Goal: Task Accomplishment & Management: Use online tool/utility

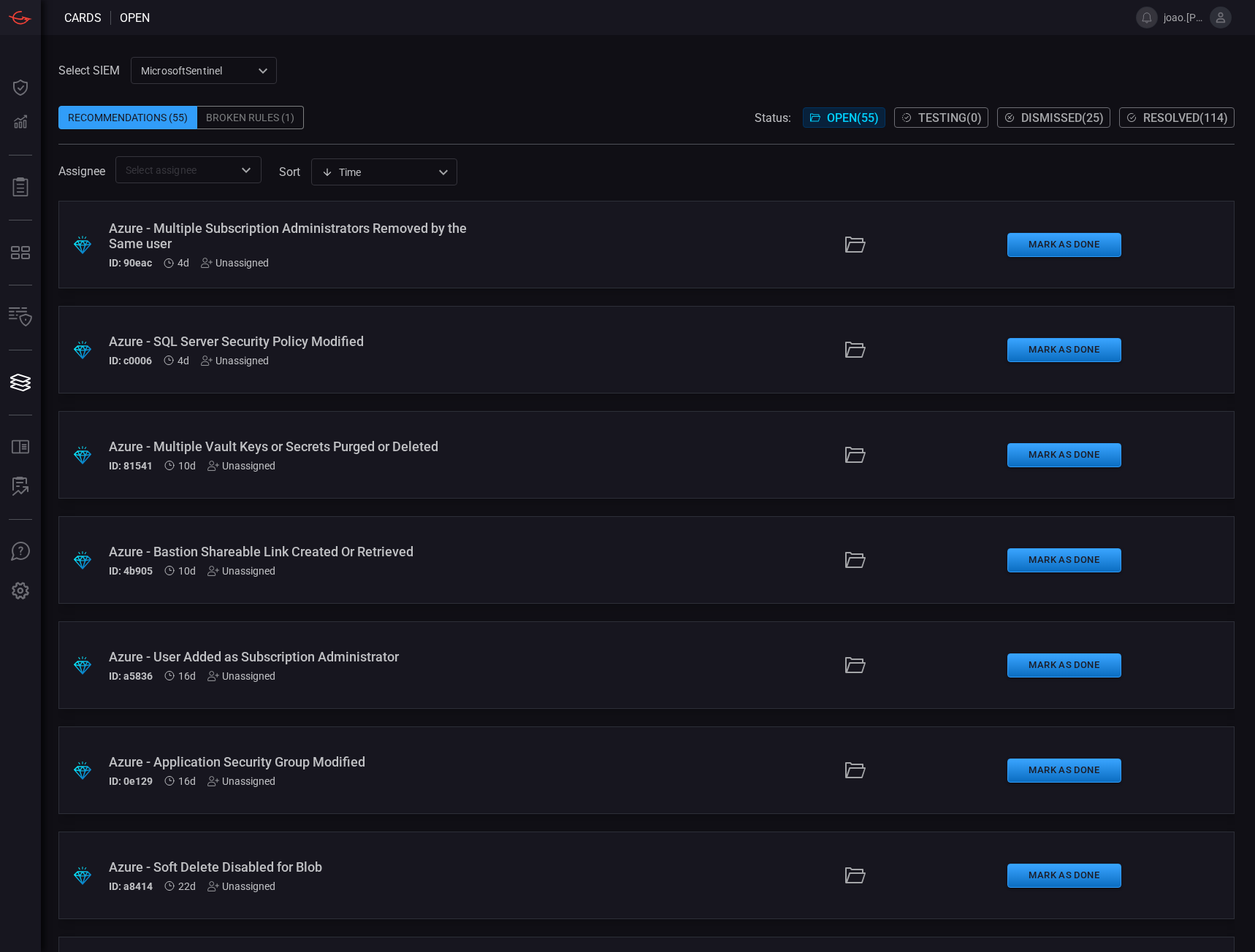
scroll to position [1888, 0]
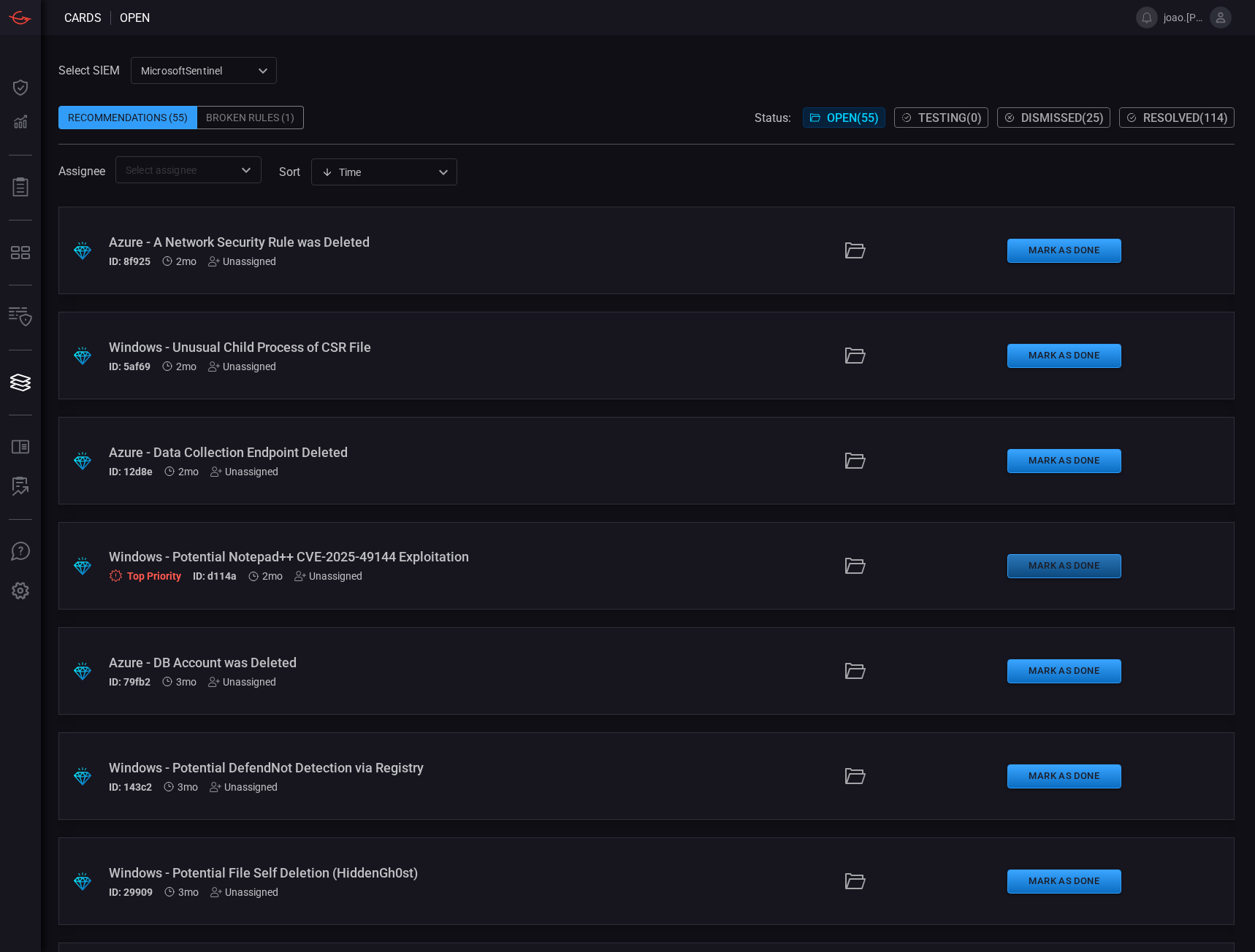
click at [1081, 564] on button "Mark as Done" at bounding box center [1064, 566] width 114 height 24
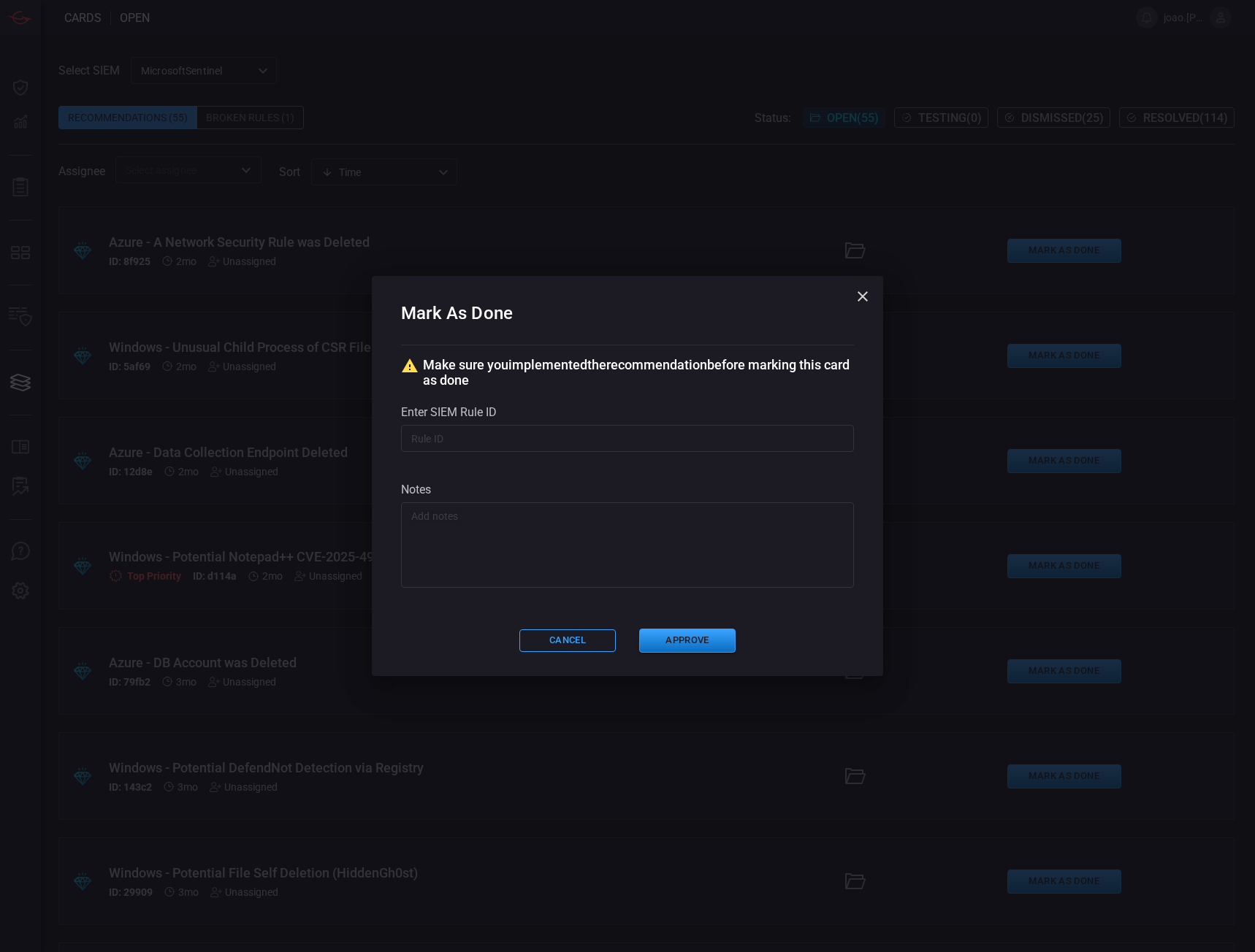
click at [444, 438] on input "text" at bounding box center [627, 439] width 453 height 27
paste input "058a123-e4f1-4bc4-bfb6-29570e0ba380"
click at [676, 643] on button "Approve" at bounding box center [687, 641] width 97 height 24
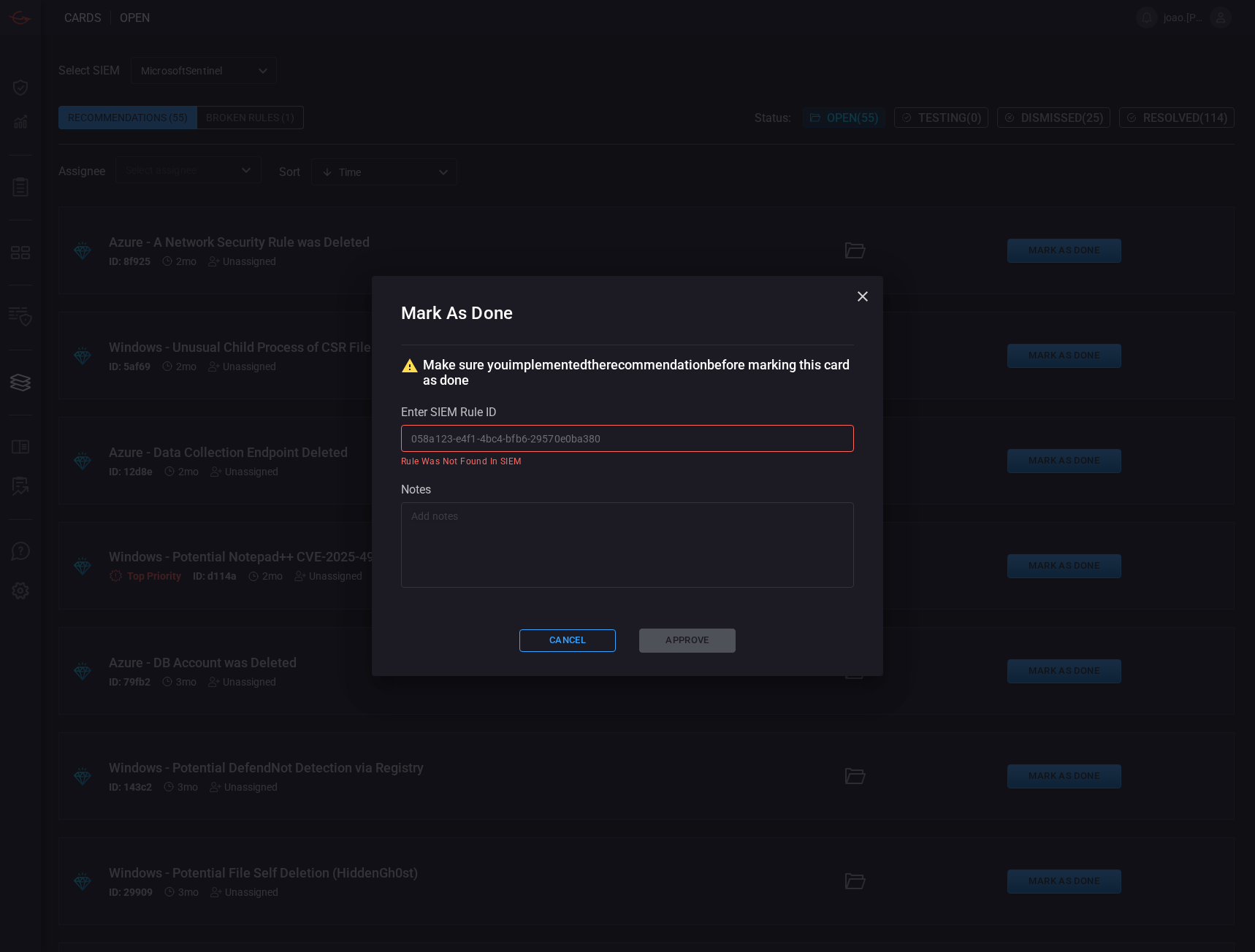
click at [411, 439] on input "058a123-e4f1-4bc4-bfb6-29570e0ba380" at bounding box center [627, 439] width 453 height 27
click at [680, 641] on div "Cancel Approve" at bounding box center [627, 641] width 453 height 24
click at [580, 536] on textarea at bounding box center [627, 545] width 432 height 73
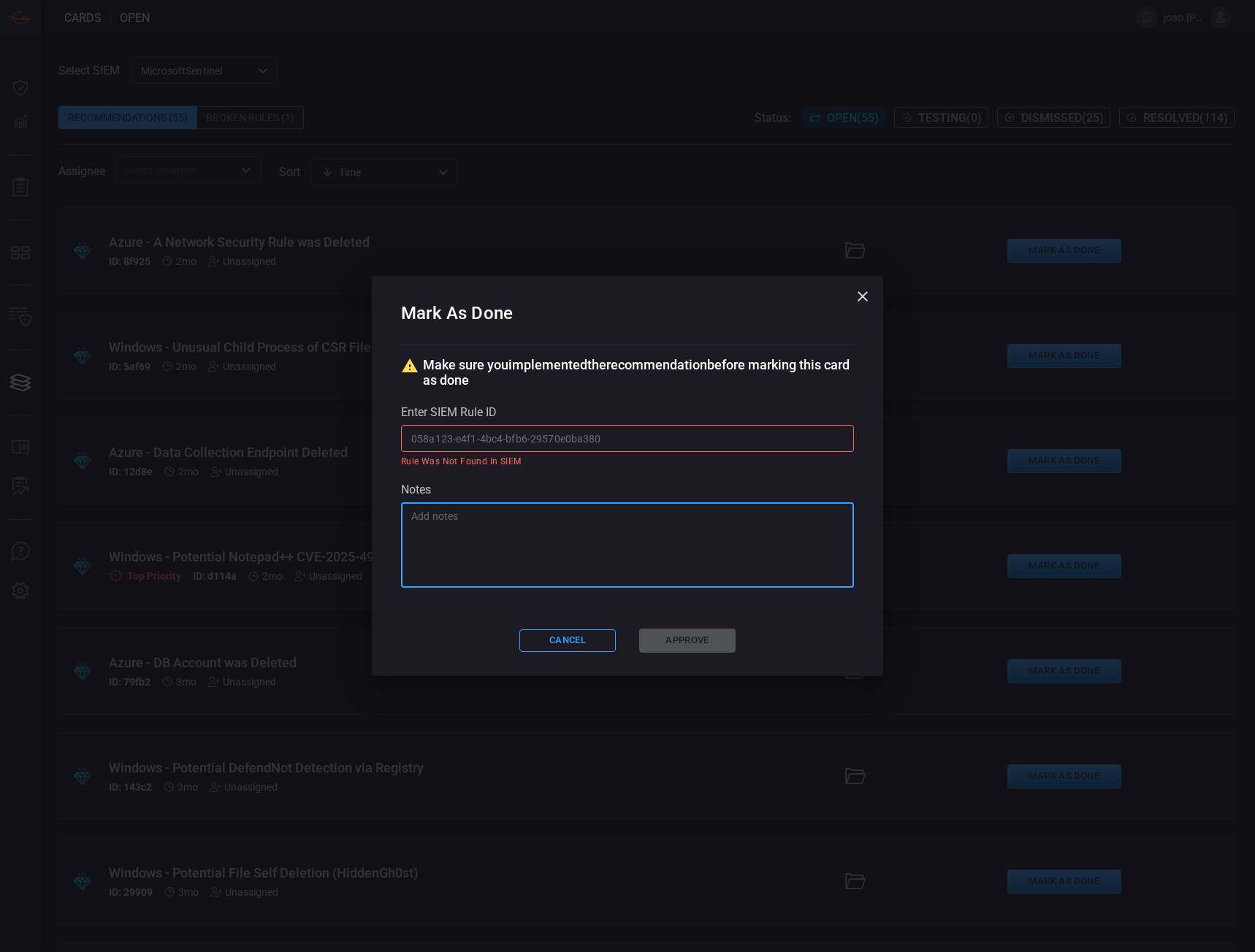
click at [412, 430] on input "058a123-e4f1-4bc4-bfb6-29570e0ba380" at bounding box center [627, 439] width 453 height 27
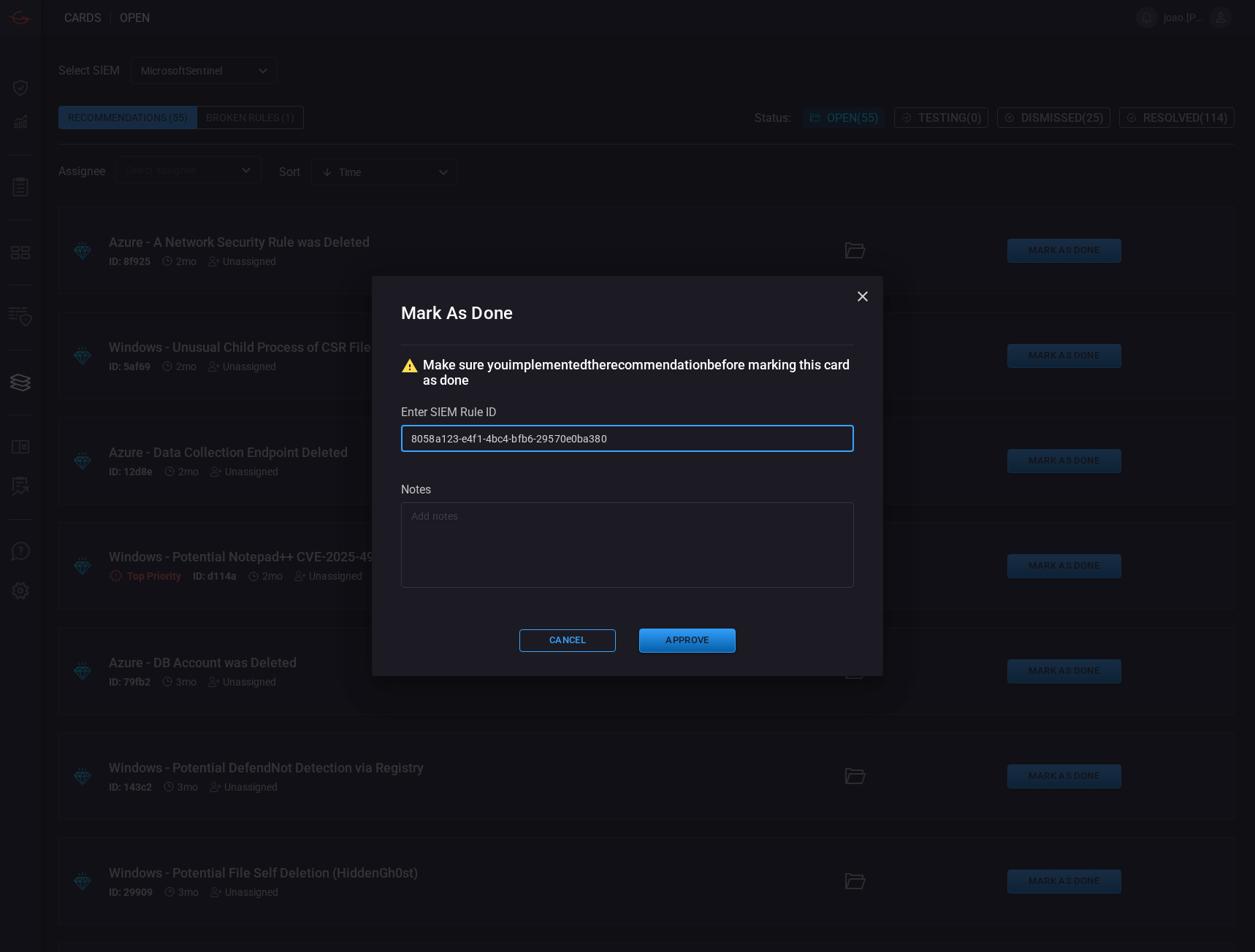
type input "8058a123-e4f1-4bc4-bfb6-29570e0ba380"
click at [718, 635] on button "Approve" at bounding box center [687, 641] width 97 height 24
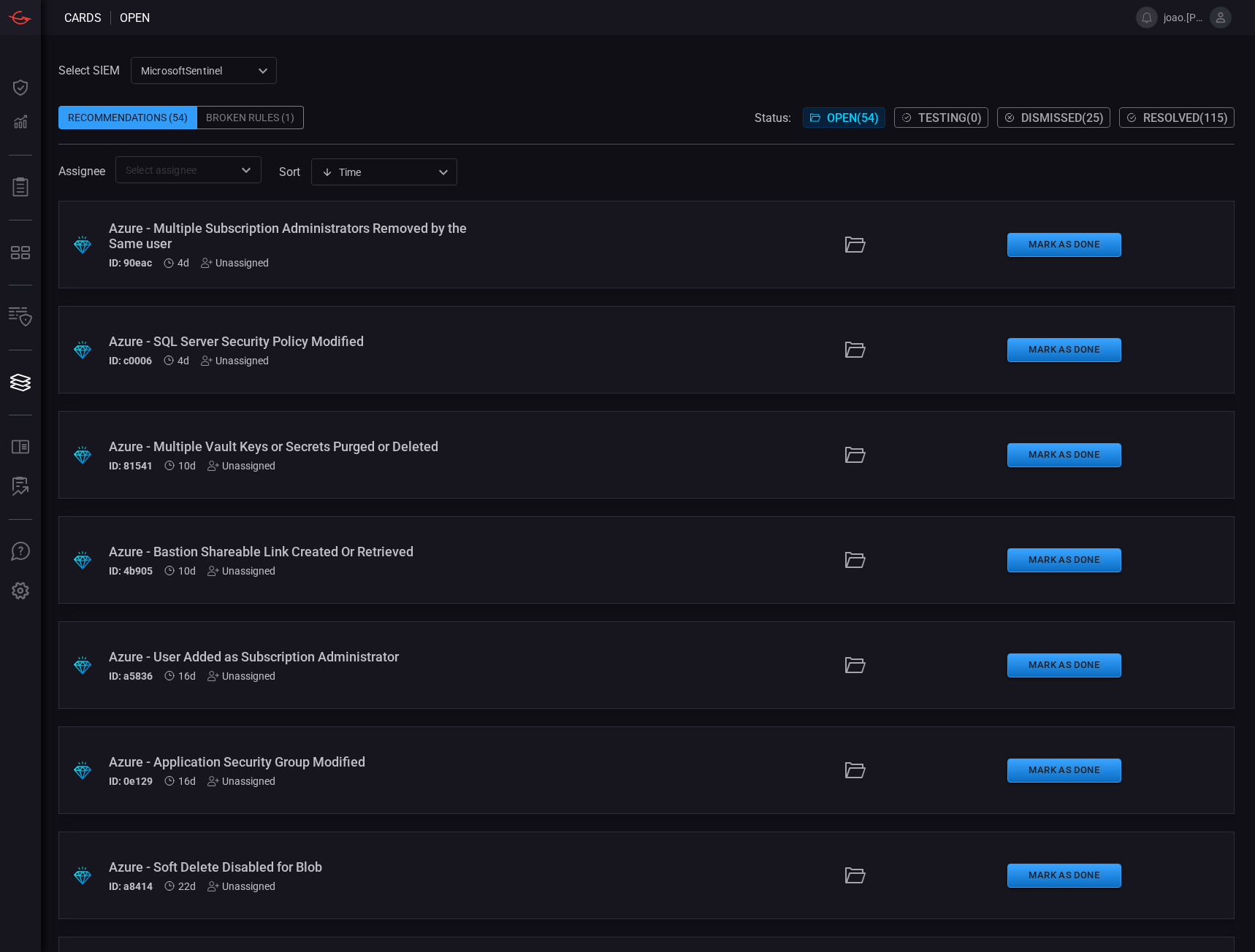
click at [1125, 120] on icon at bounding box center [1130, 117] width 12 height 12
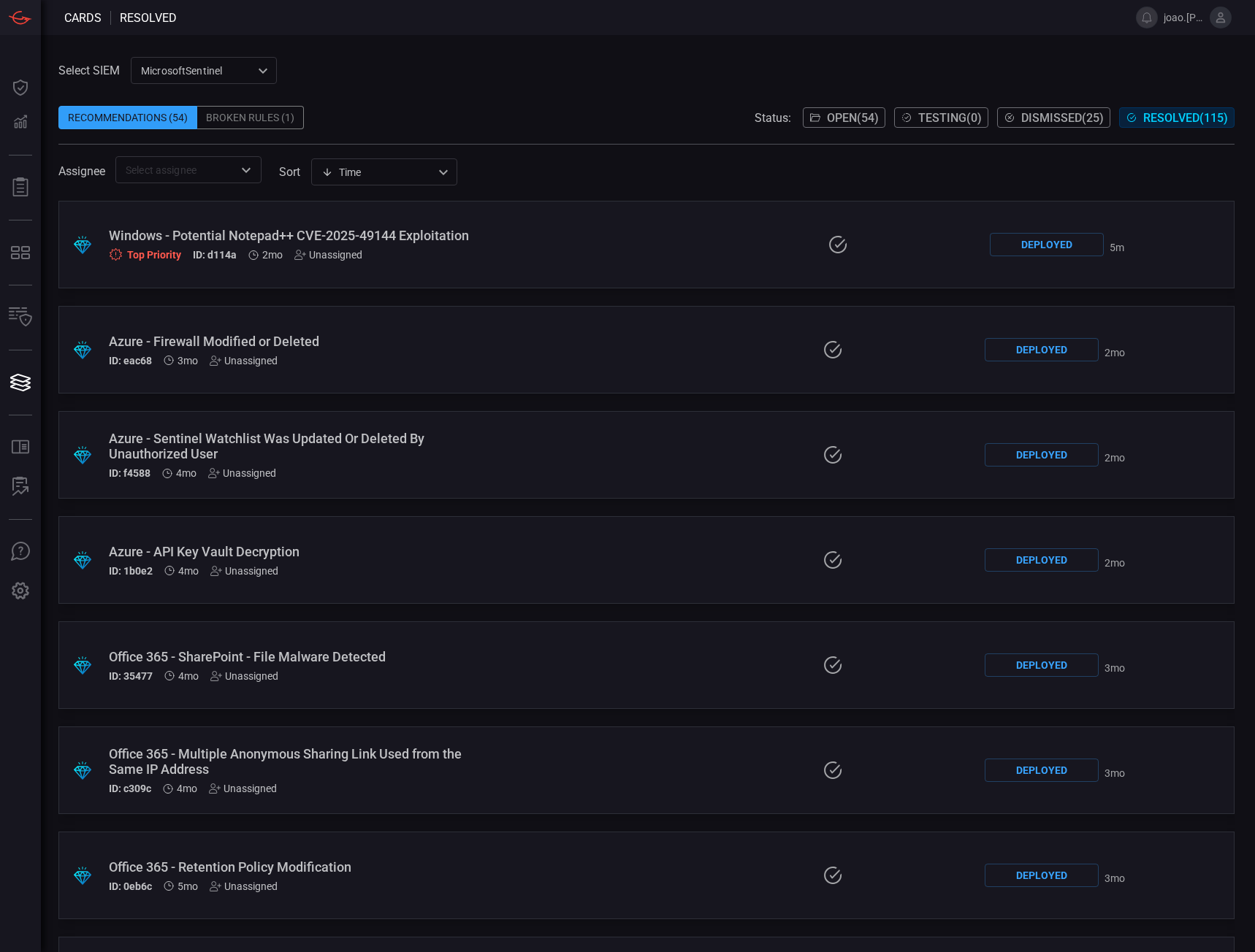
scroll to position [2519, 0]
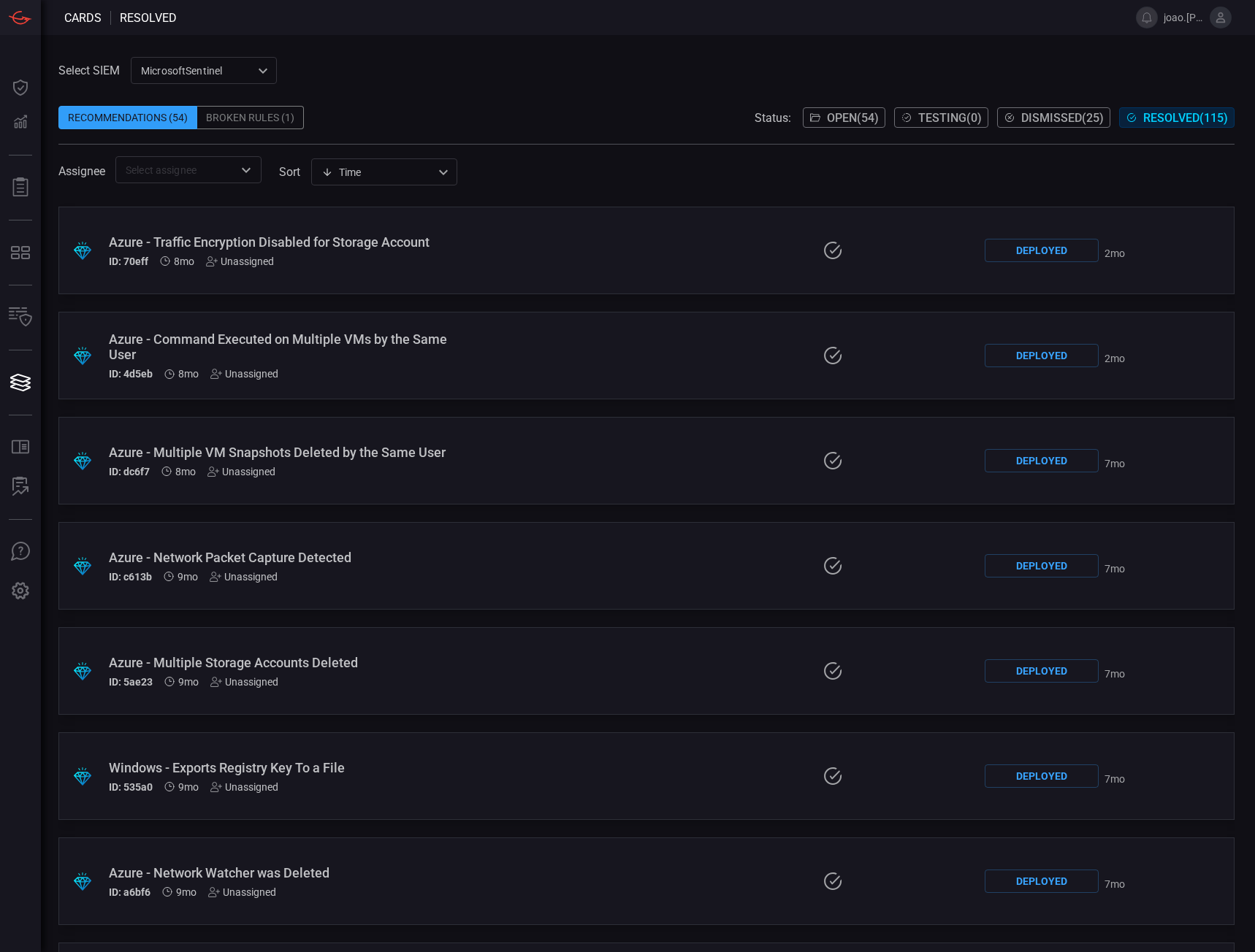
click at [844, 115] on span "Open ( 54 )" at bounding box center [852, 117] width 51 height 14
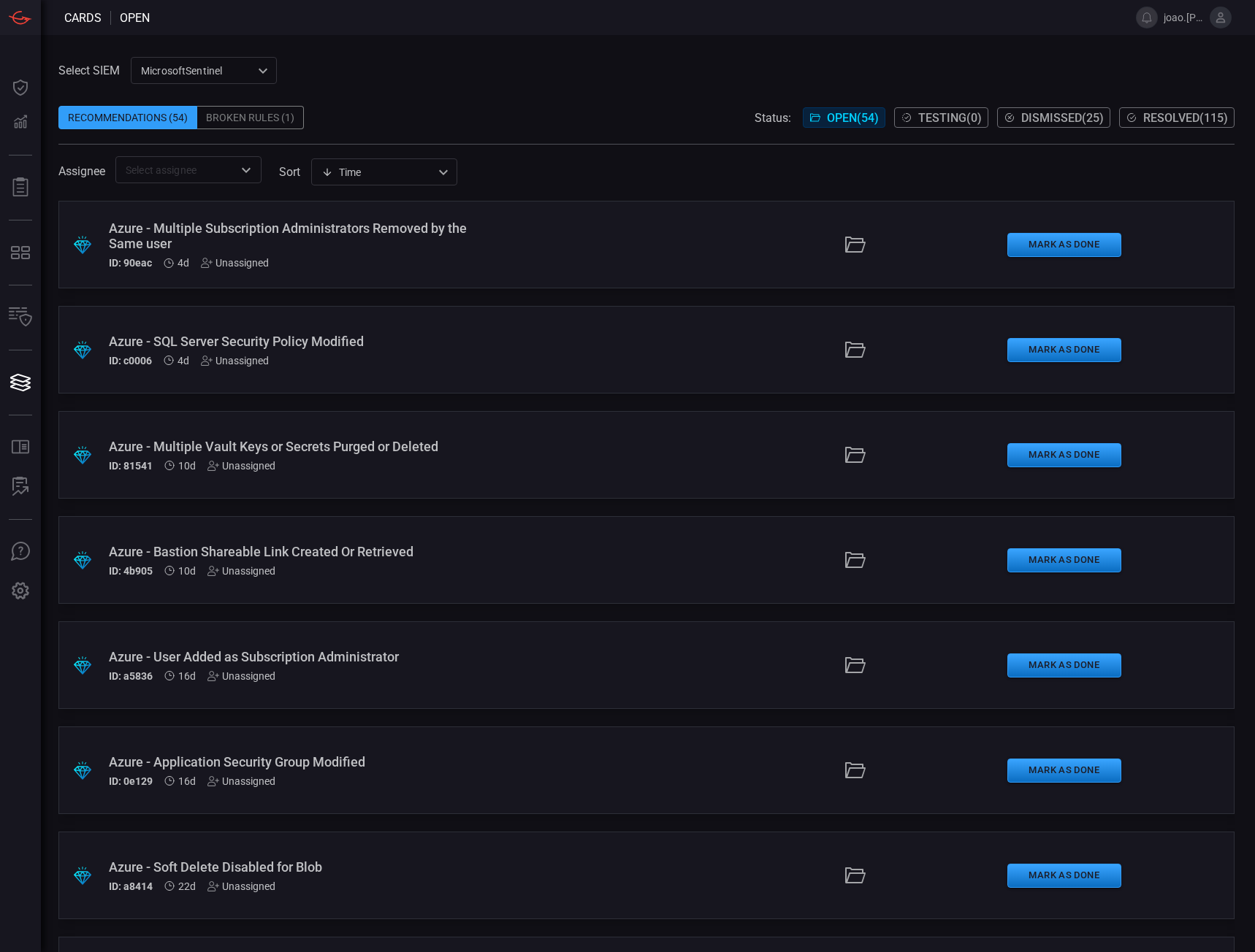
scroll to position [1256, 0]
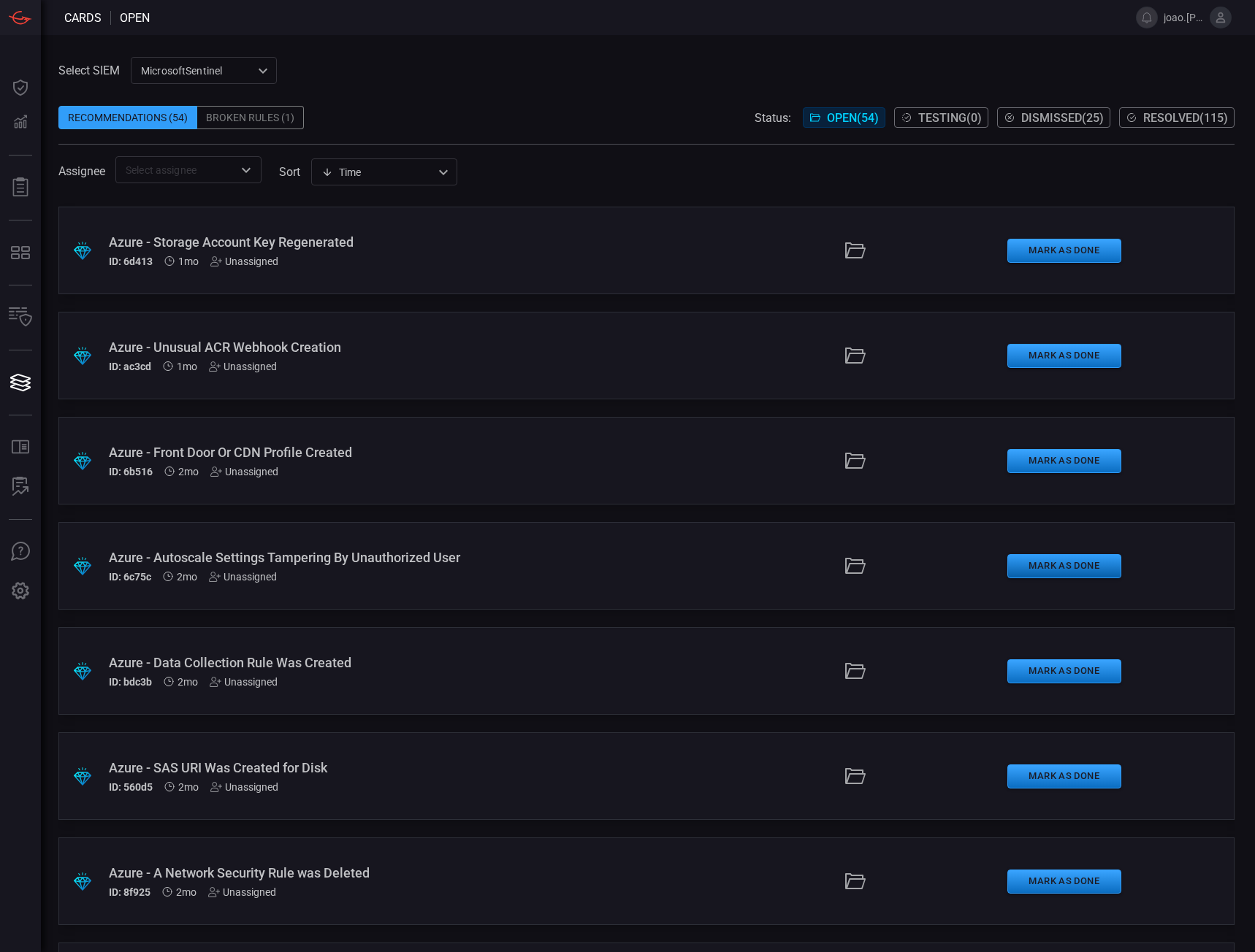
click at [1027, 558] on button "Mark as Done" at bounding box center [1064, 566] width 114 height 24
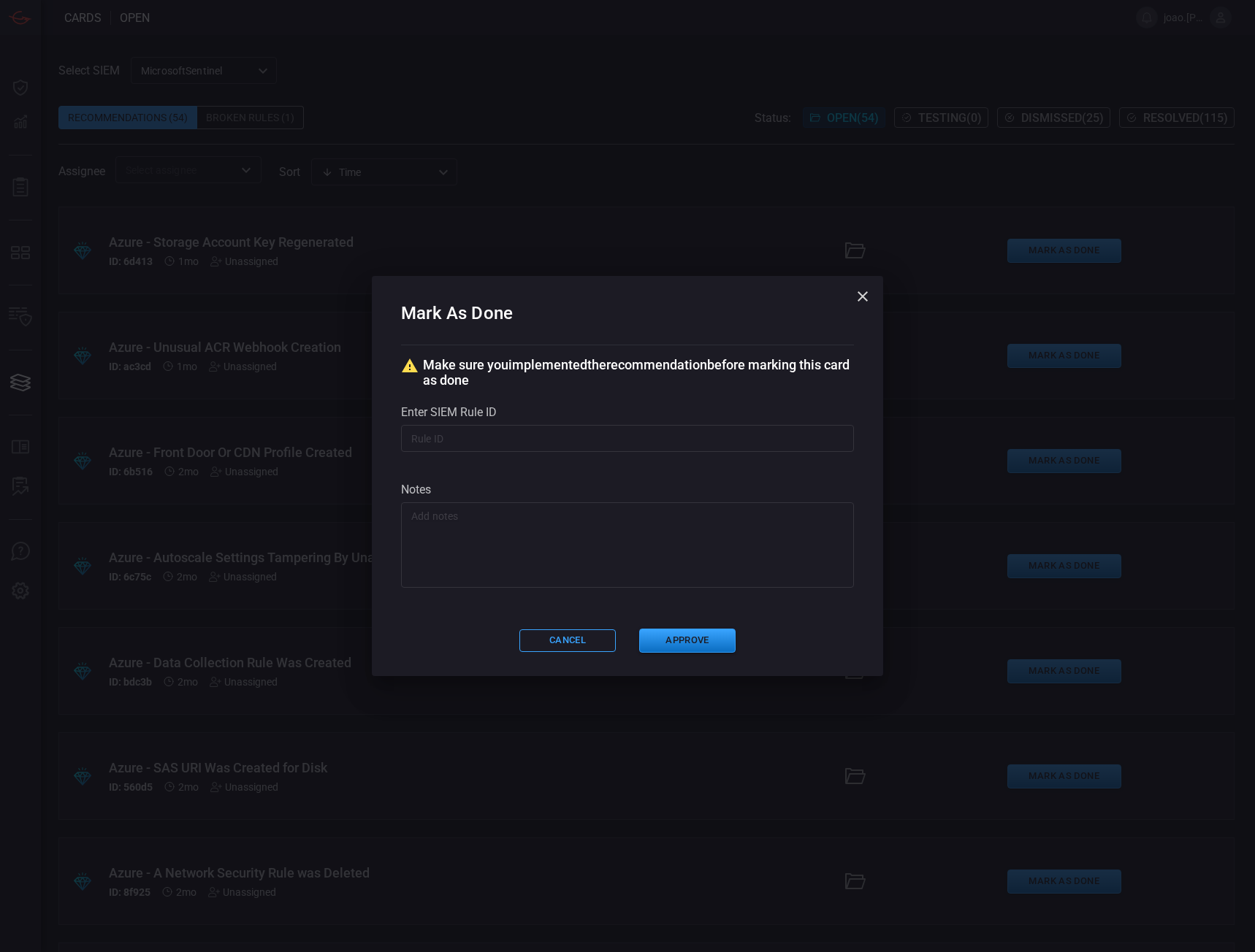
click at [475, 434] on input "text" at bounding box center [627, 439] width 453 height 27
paste input "ecd7f29c-e788-4118-bdaa-67a86c504f6f"
type input "ecd7f29c-e788-4118-bdaa-67a86c504f6f"
click at [688, 641] on button "Approve" at bounding box center [687, 641] width 97 height 24
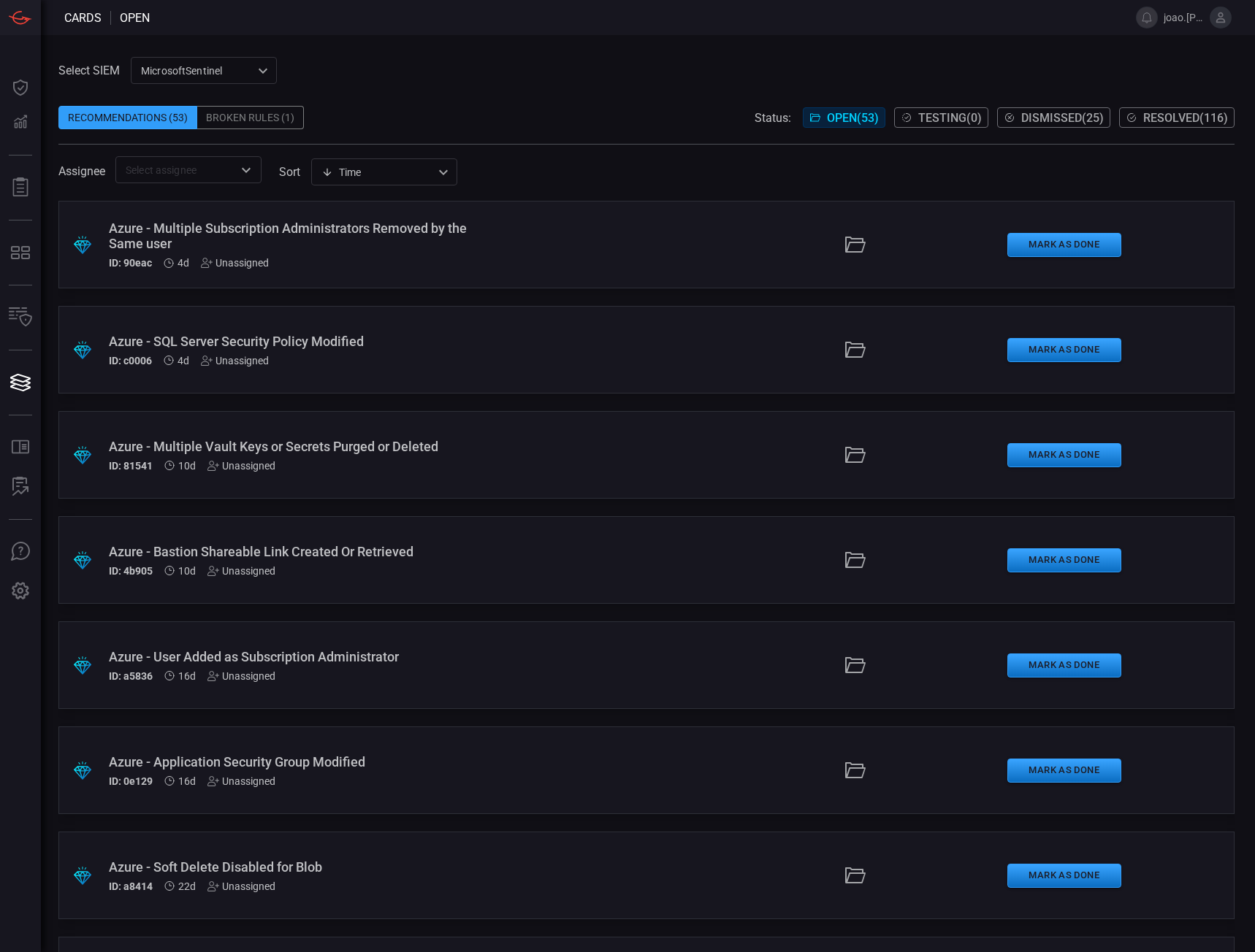
scroll to position [1151, 0]
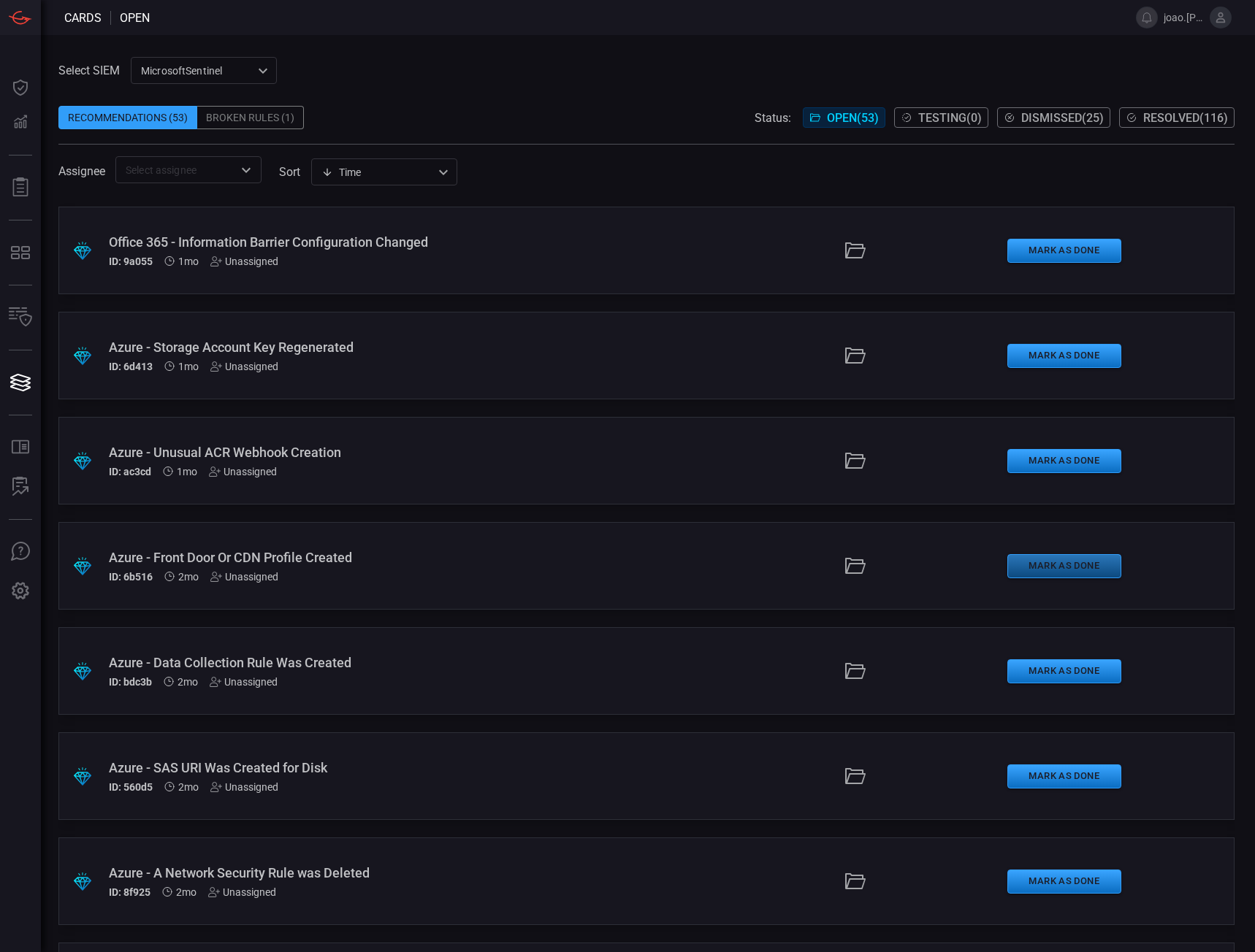
click at [1073, 569] on button "Mark as Done" at bounding box center [1064, 566] width 114 height 24
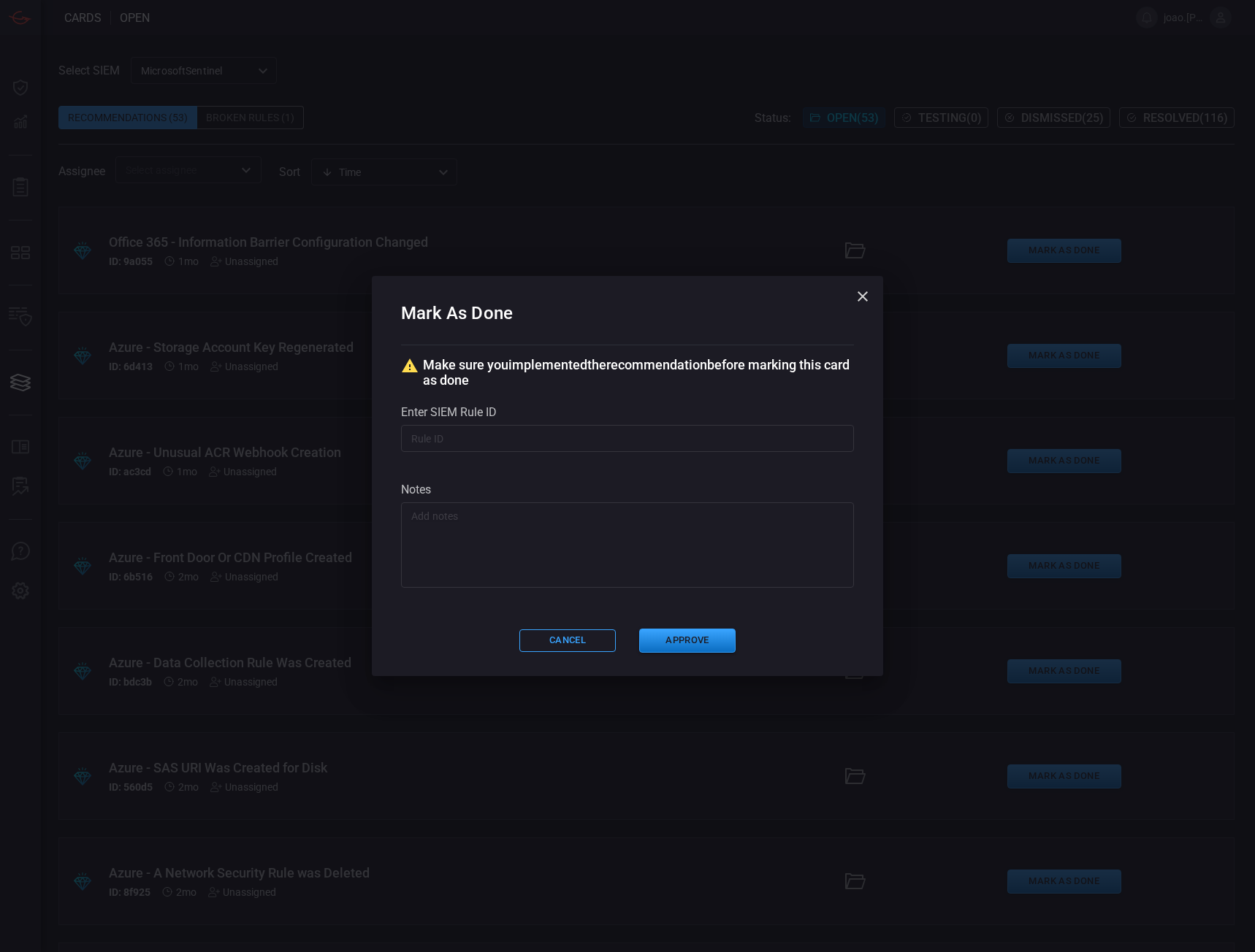
click at [412, 435] on input "text" at bounding box center [627, 439] width 453 height 27
paste input "ecd7f29c-e788-4118-bdaa-67a86c504f6f"
type input "ecd7f29c-e788-4118-bdaa-67a86c504f6f"
click at [705, 638] on button "Approve" at bounding box center [687, 641] width 97 height 24
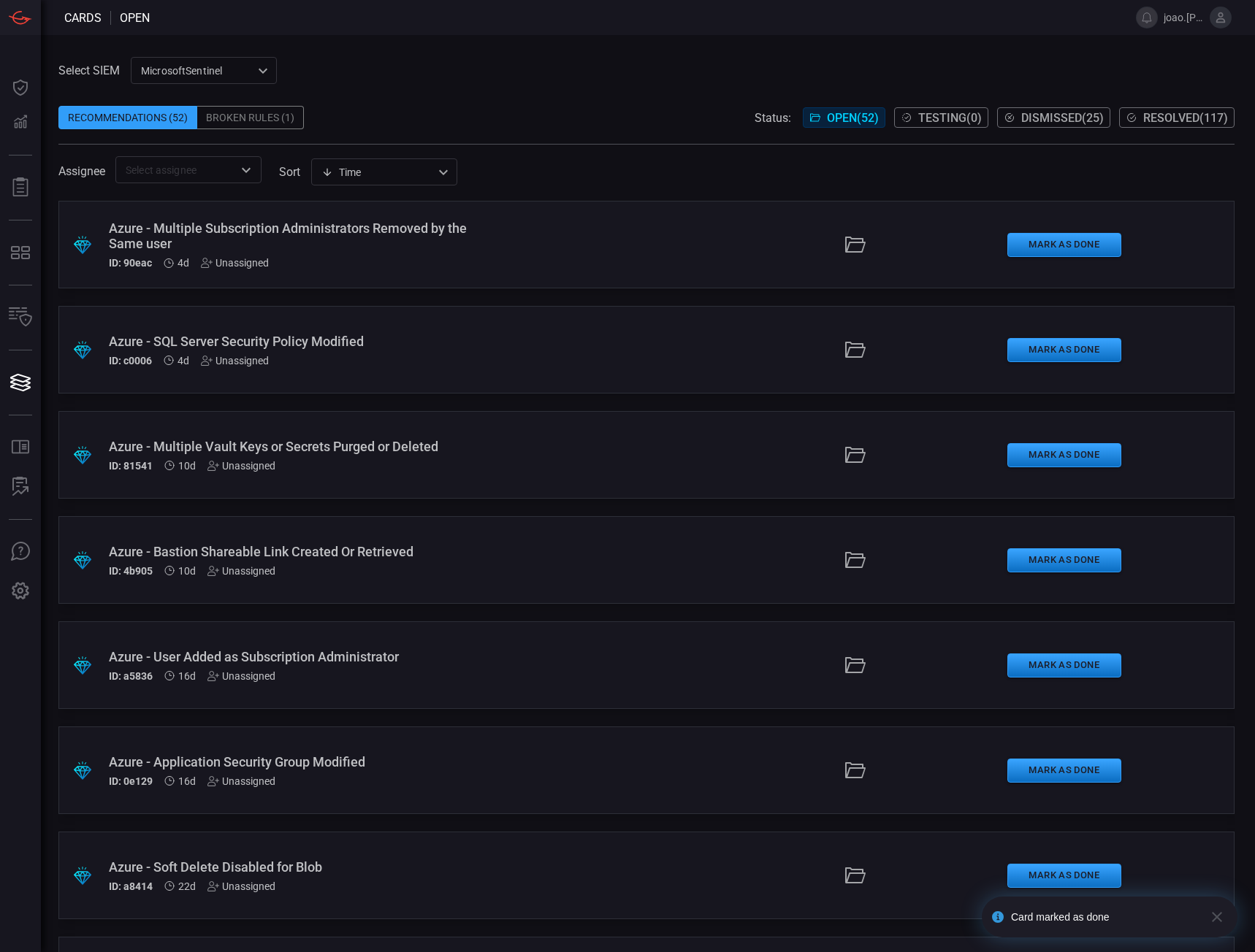
scroll to position [1046, 0]
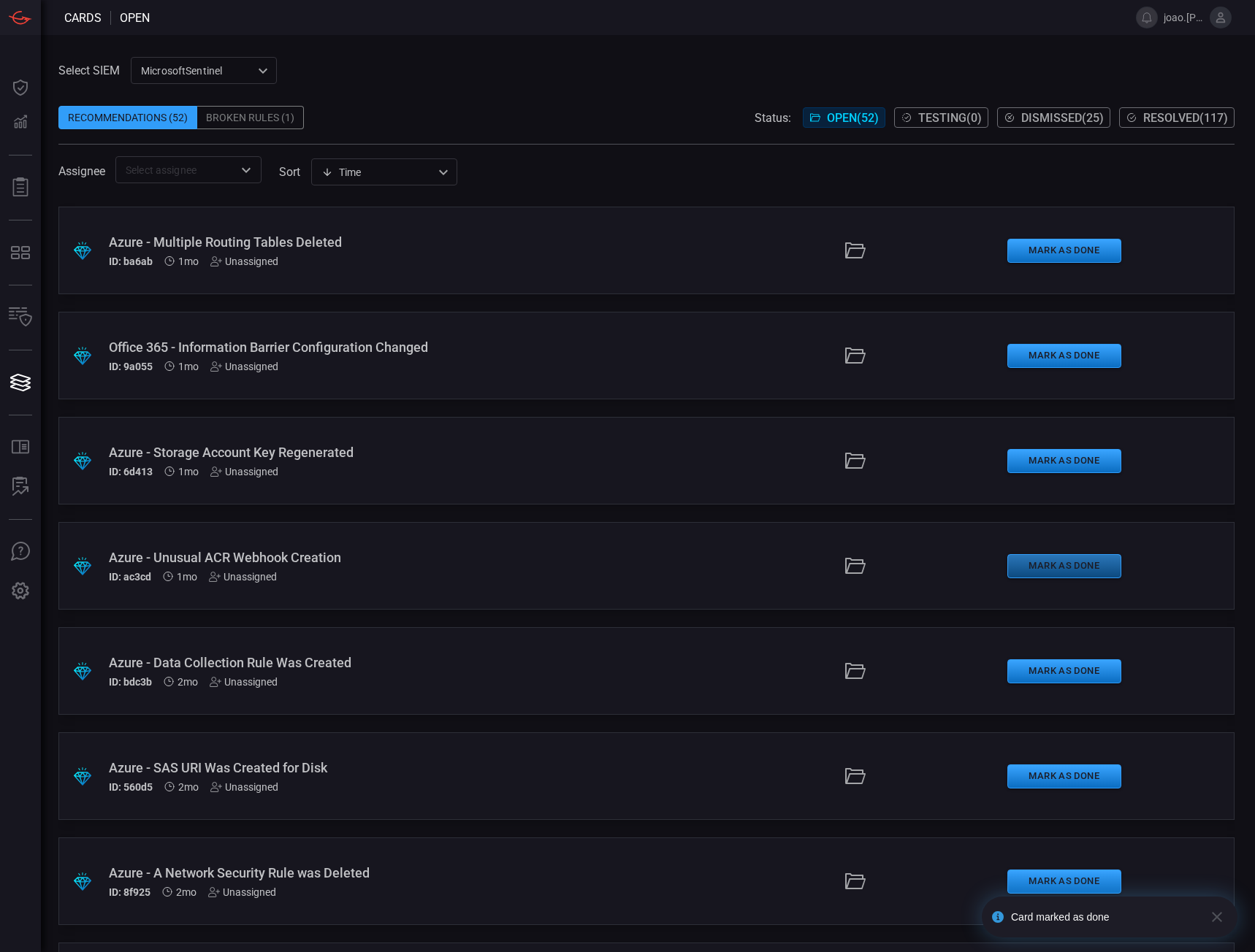
click at [1041, 566] on button "Mark as Done" at bounding box center [1064, 566] width 114 height 24
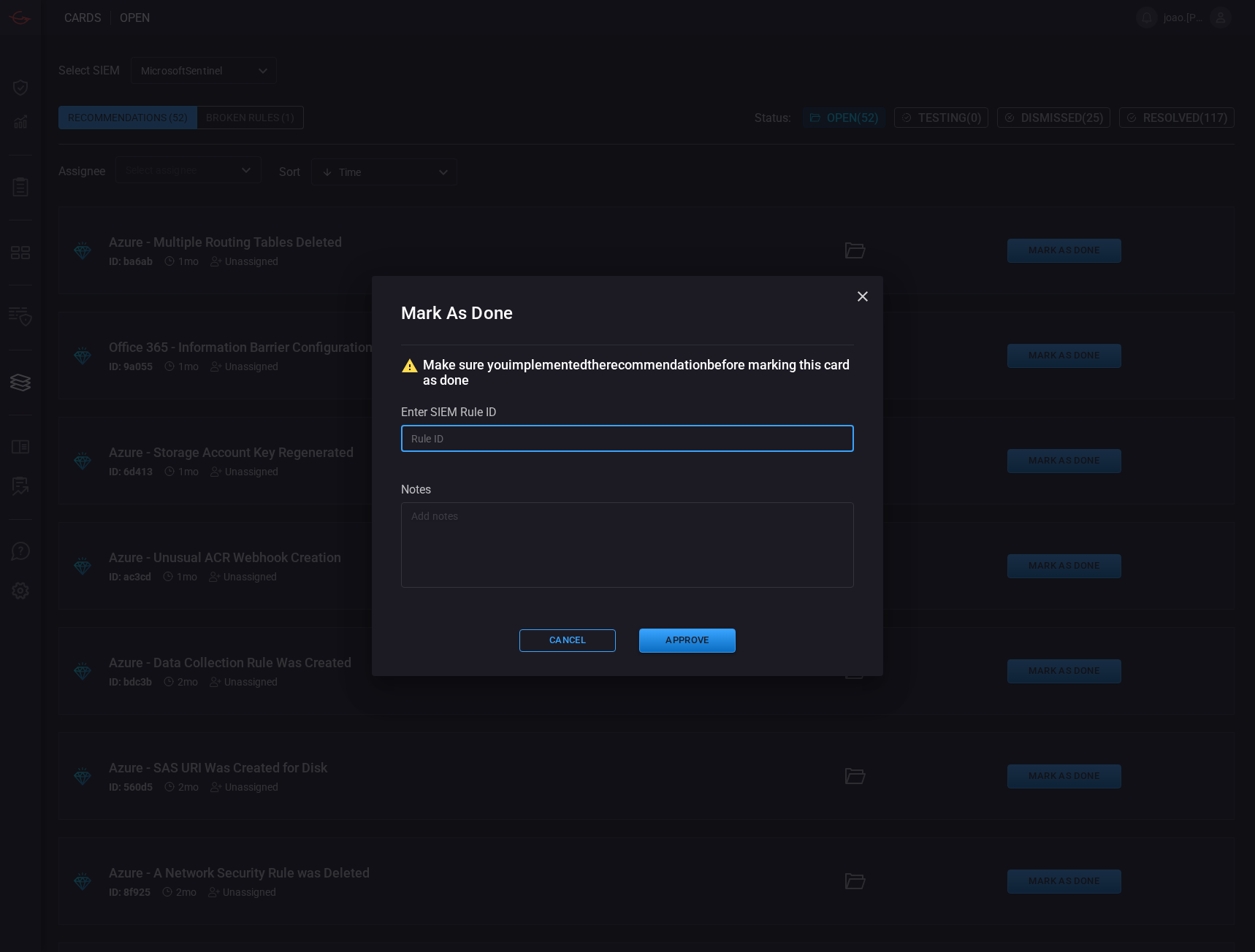
click at [426, 432] on input "text" at bounding box center [627, 439] width 453 height 27
paste input "ecd7f29c-e788-4118-bdaa-67a86c504f6f"
type input "ecd7f29c-e788-4118-bdaa-67a86c504f6f"
click at [679, 635] on button "Approve" at bounding box center [687, 641] width 97 height 24
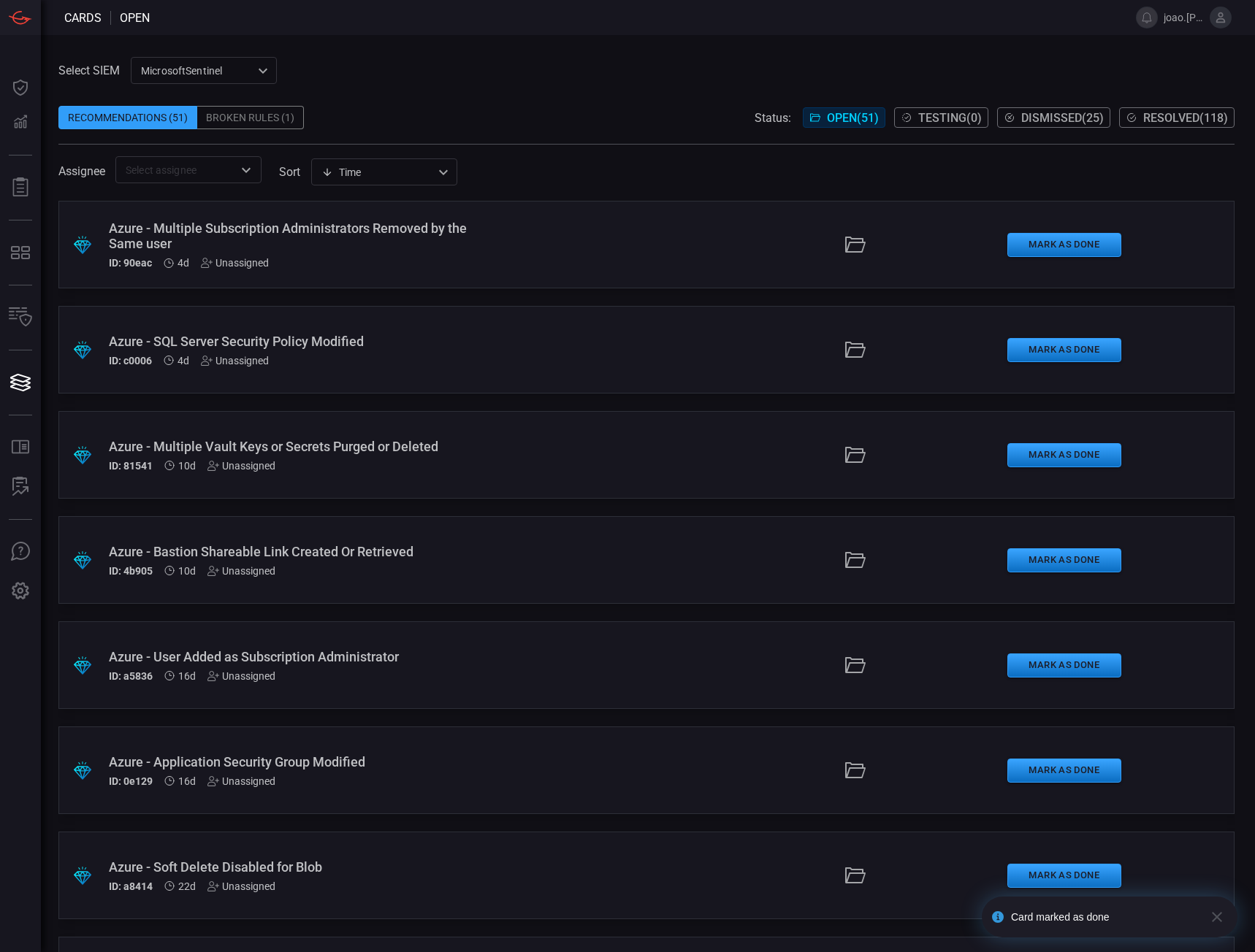
scroll to position [941, 0]
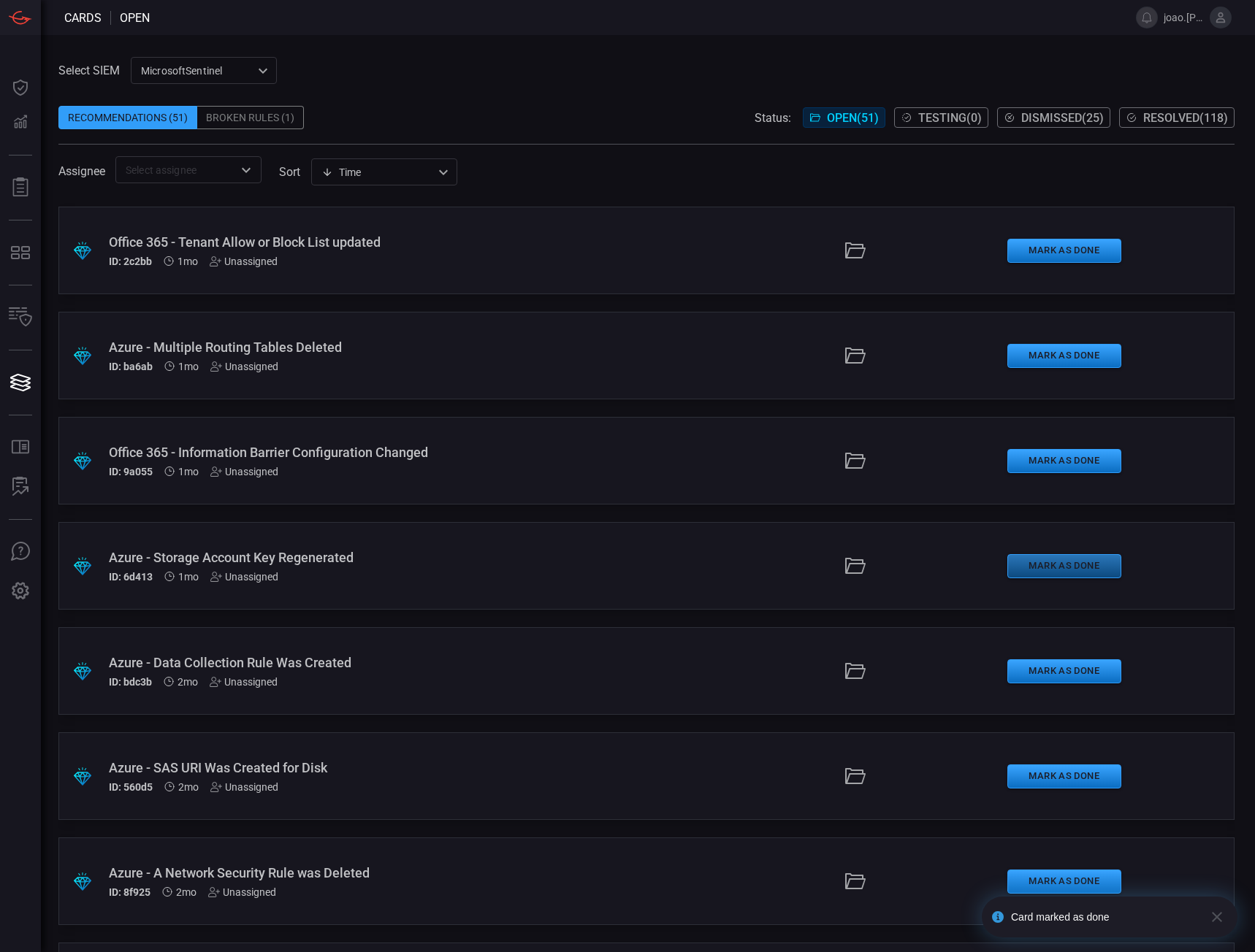
click at [1025, 554] on button "Mark as Done" at bounding box center [1064, 566] width 114 height 24
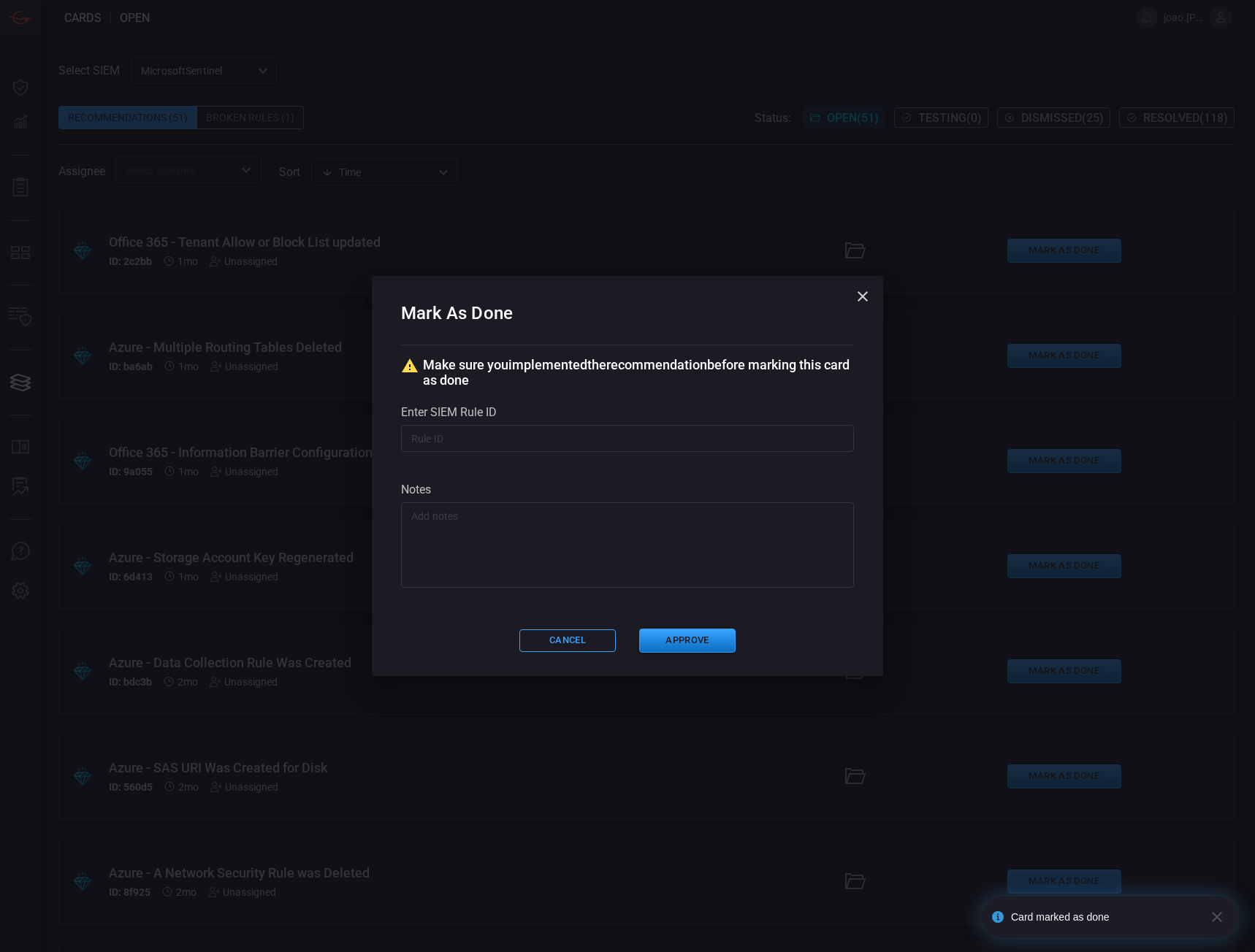
click at [441, 439] on input "text" at bounding box center [627, 439] width 453 height 27
paste input "ecd7f29c-e788-4118-bdaa-67a86c504f6f"
type input "ecd7f29c-e788-4118-bdaa-67a86c504f6f"
click at [677, 641] on button "Approve" at bounding box center [687, 641] width 97 height 24
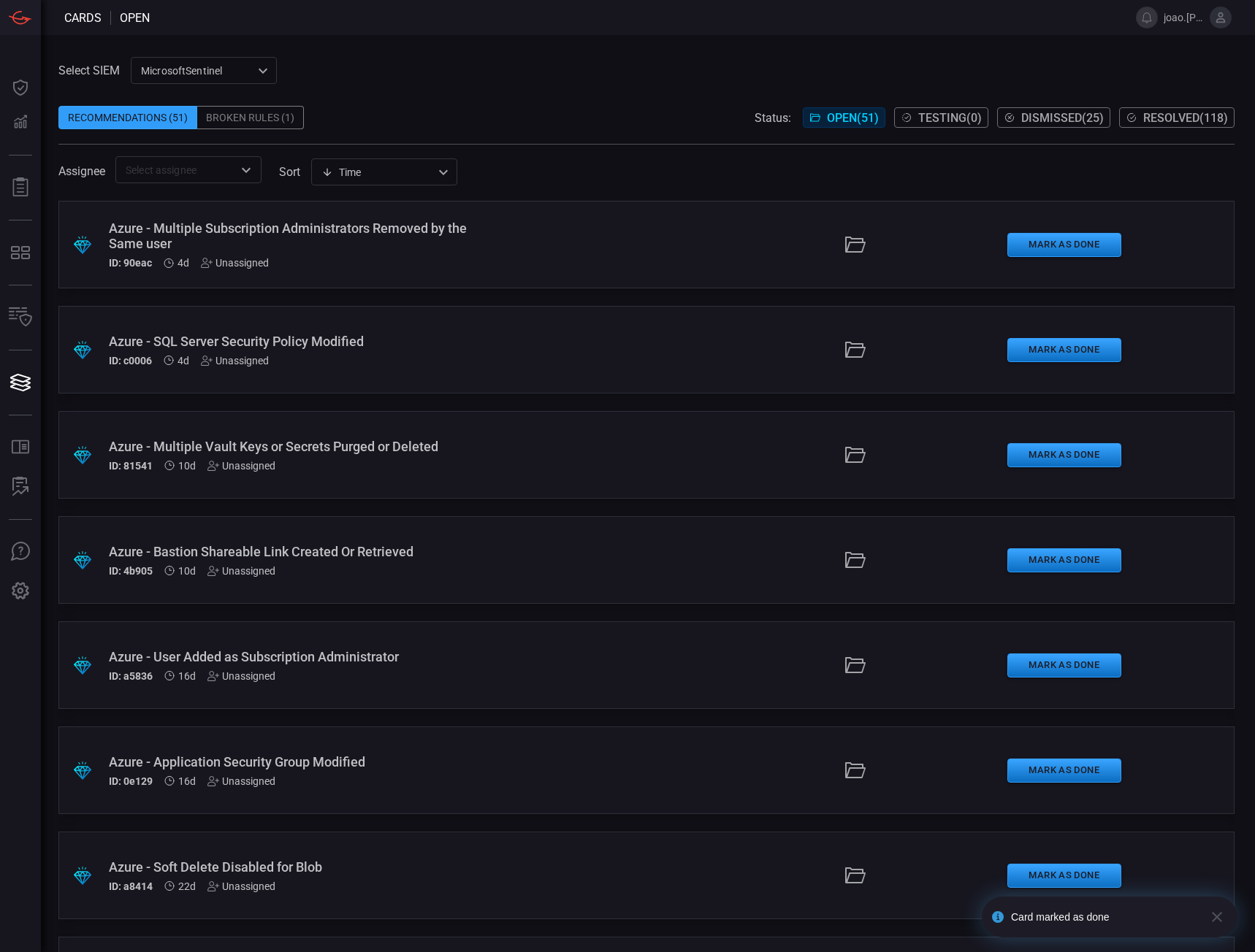
scroll to position [730, 0]
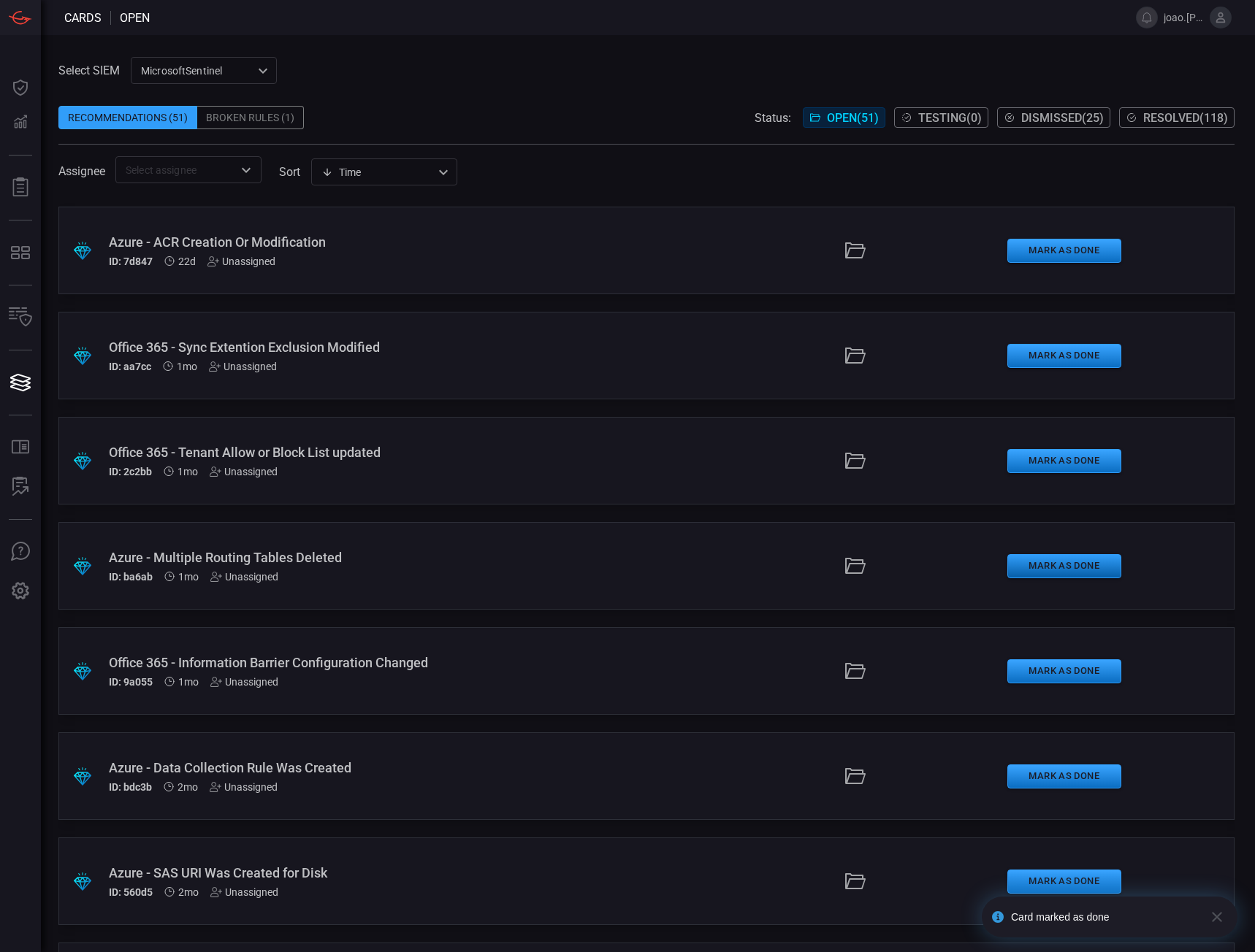
click at [1028, 561] on button "Mark as Done" at bounding box center [1064, 566] width 114 height 24
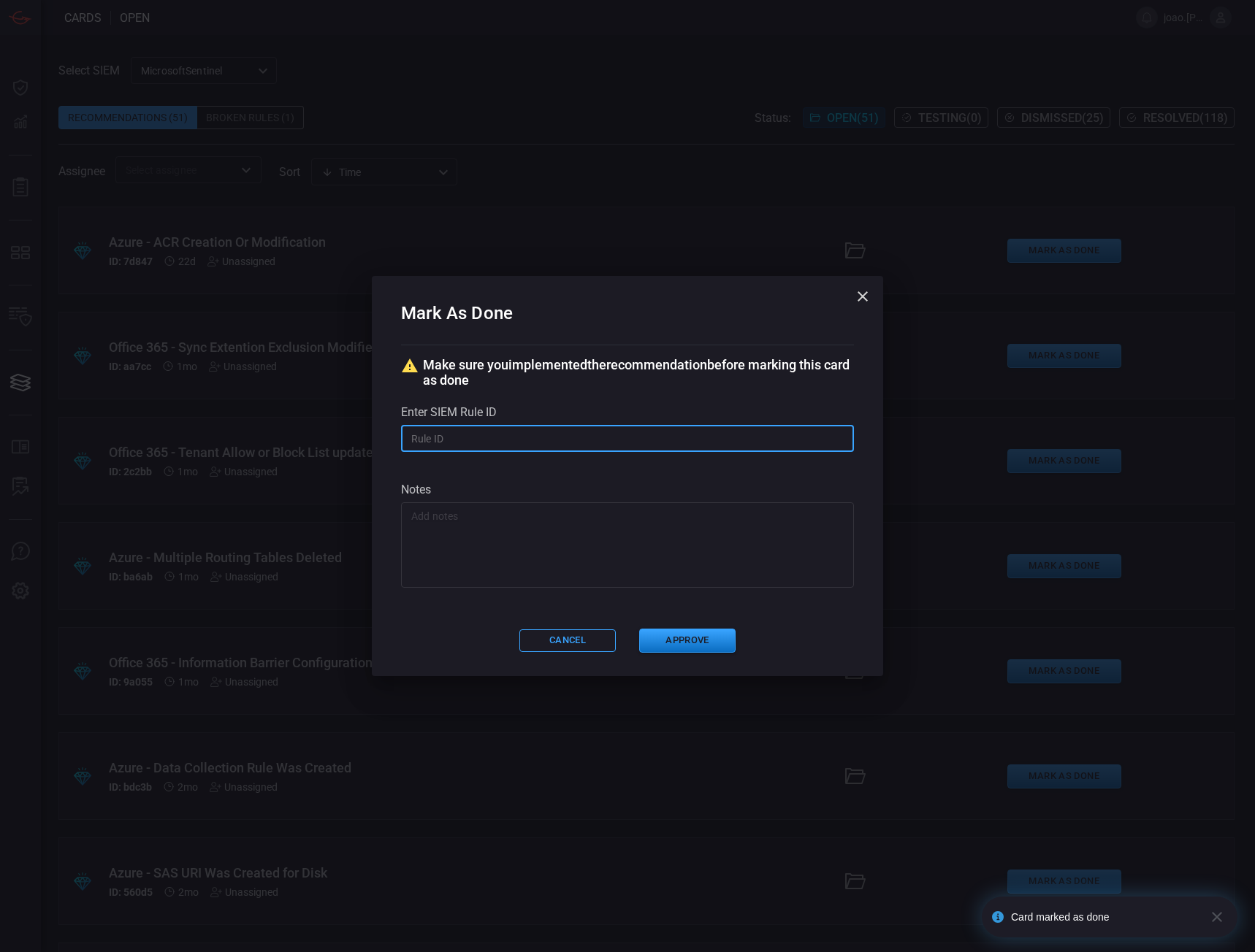
click at [416, 446] on input "text" at bounding box center [627, 439] width 453 height 27
paste input "ecd7f29c-e788-4118-bdaa-67a86c504f6f"
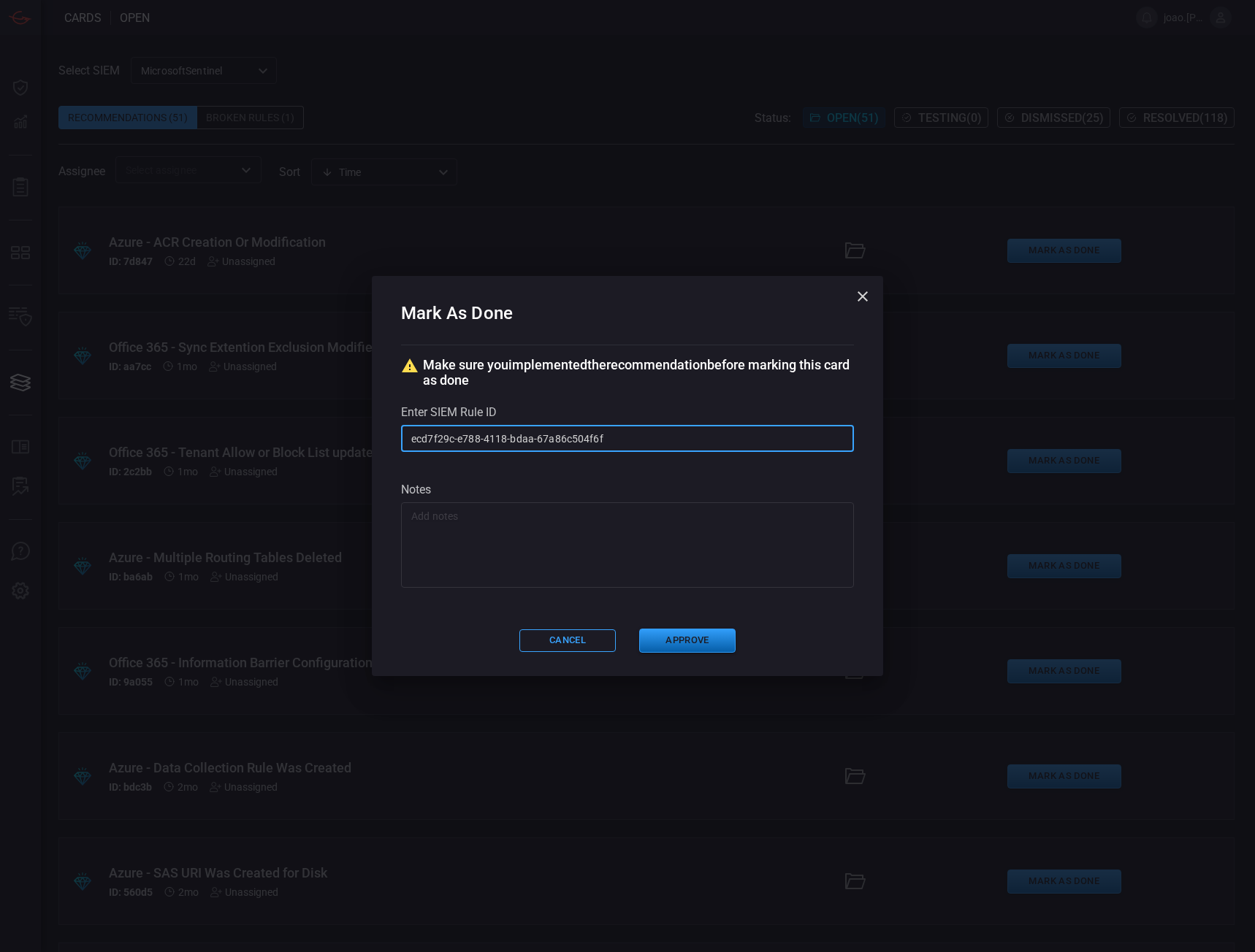
type input "ecd7f29c-e788-4118-bdaa-67a86c504f6f"
click at [696, 638] on button "Approve" at bounding box center [687, 641] width 97 height 24
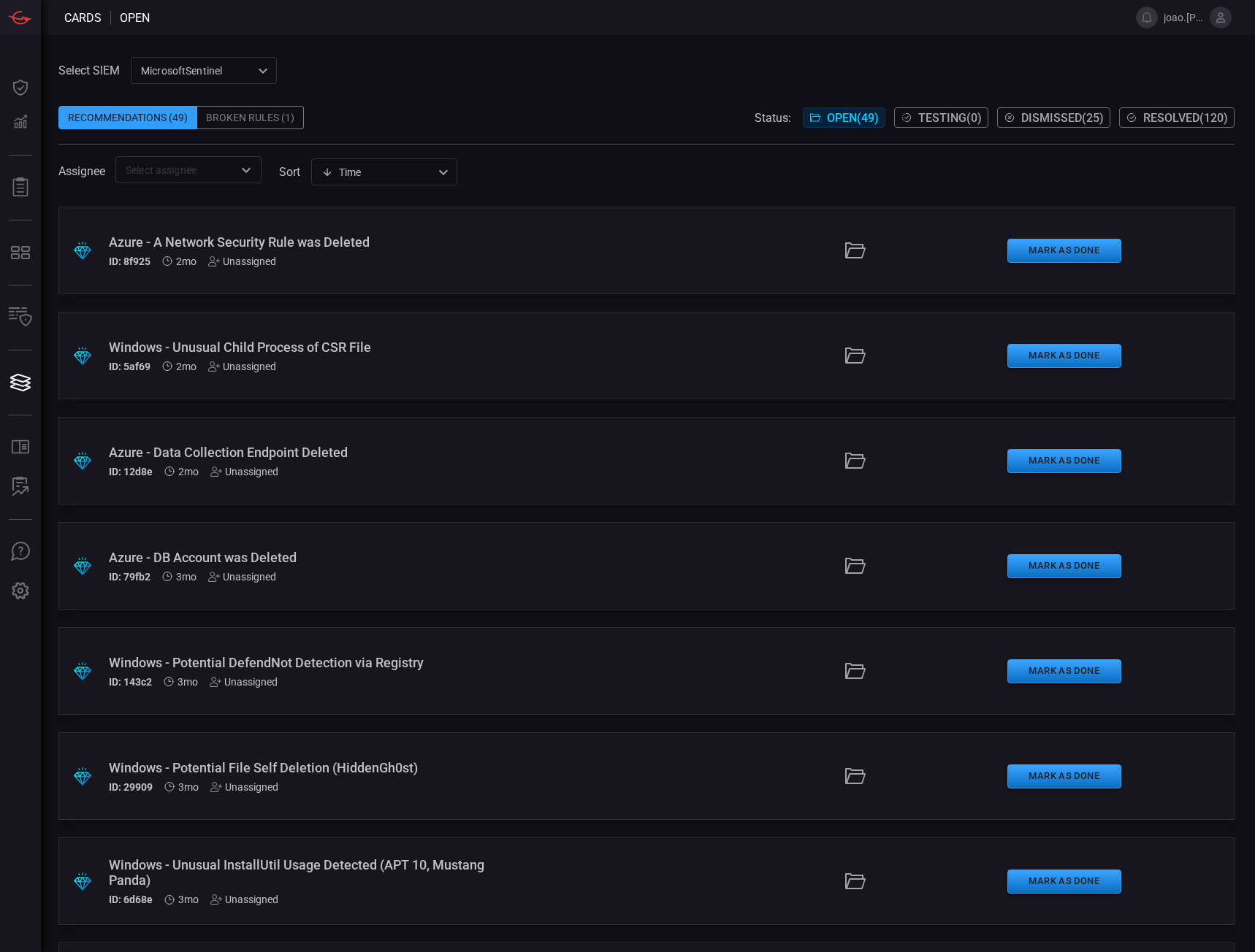
scroll to position [2413, 0]
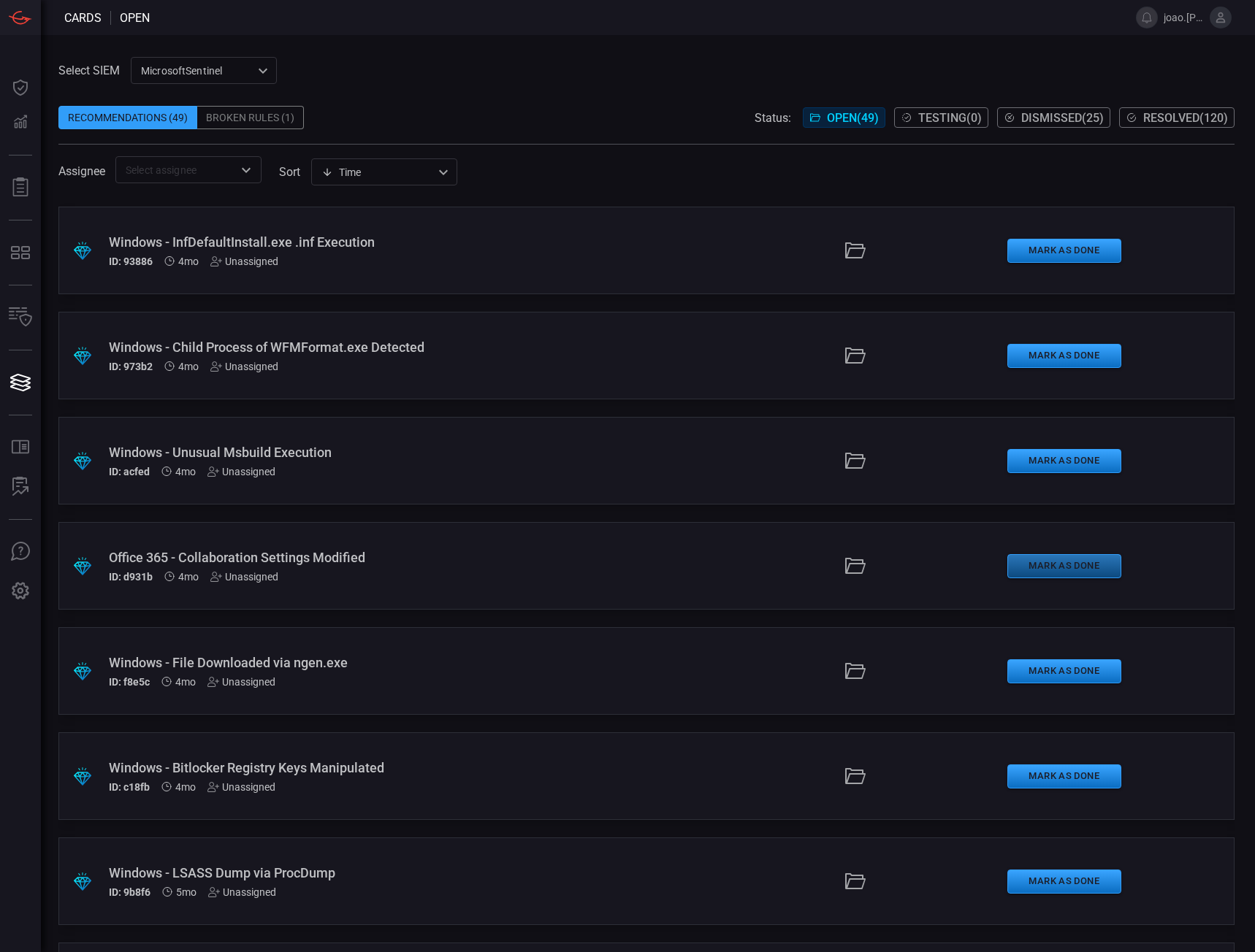
click at [1041, 561] on button "Mark as Done" at bounding box center [1064, 566] width 114 height 24
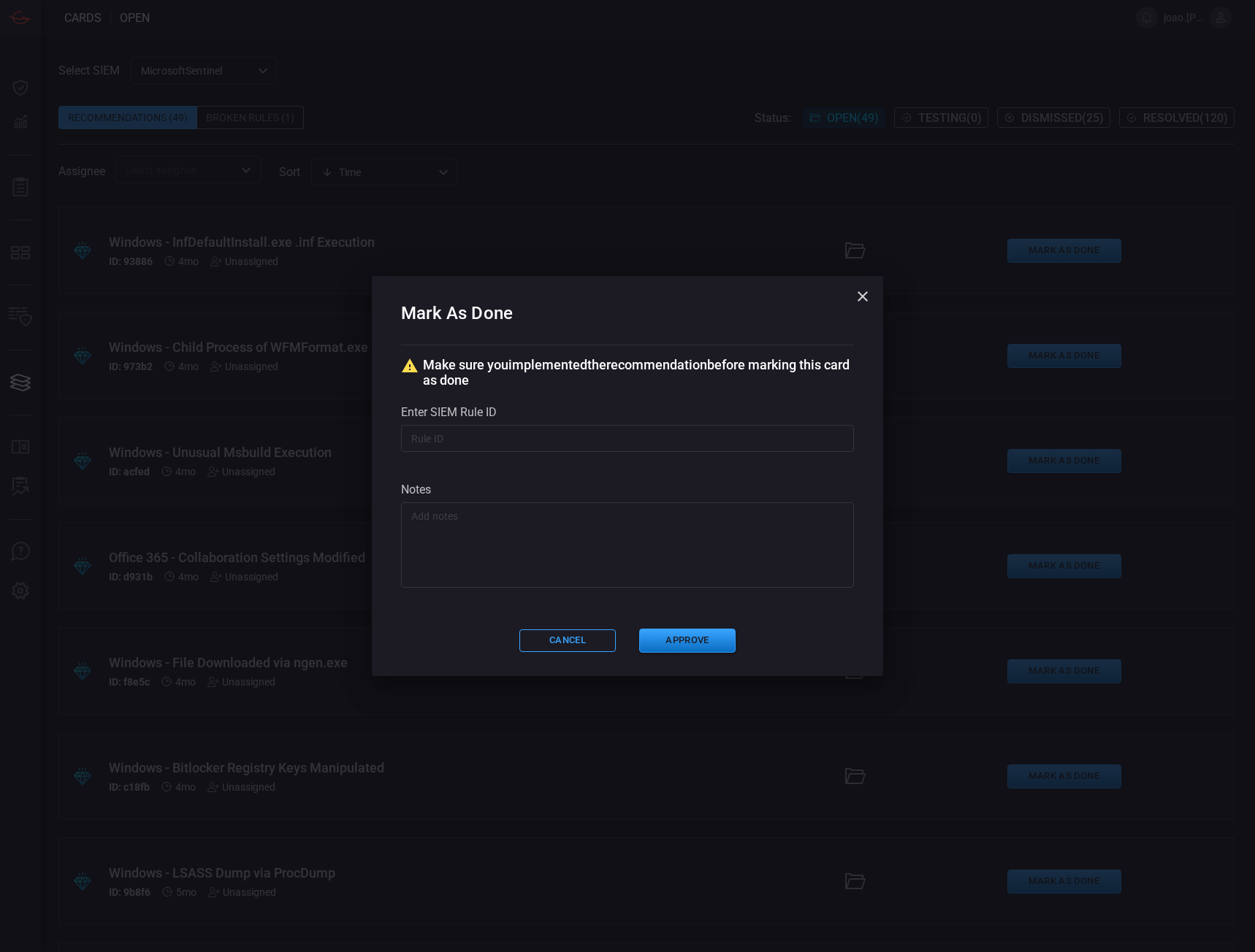
click at [435, 433] on input "text" at bounding box center [627, 439] width 453 height 27
paste input "a792bfcc-802e-49f5-93d3-2f5abd16207a"
type input "a792bfcc-802e-49f5-93d3-2f5abd16207a"
click at [664, 638] on button "Approve" at bounding box center [687, 641] width 97 height 24
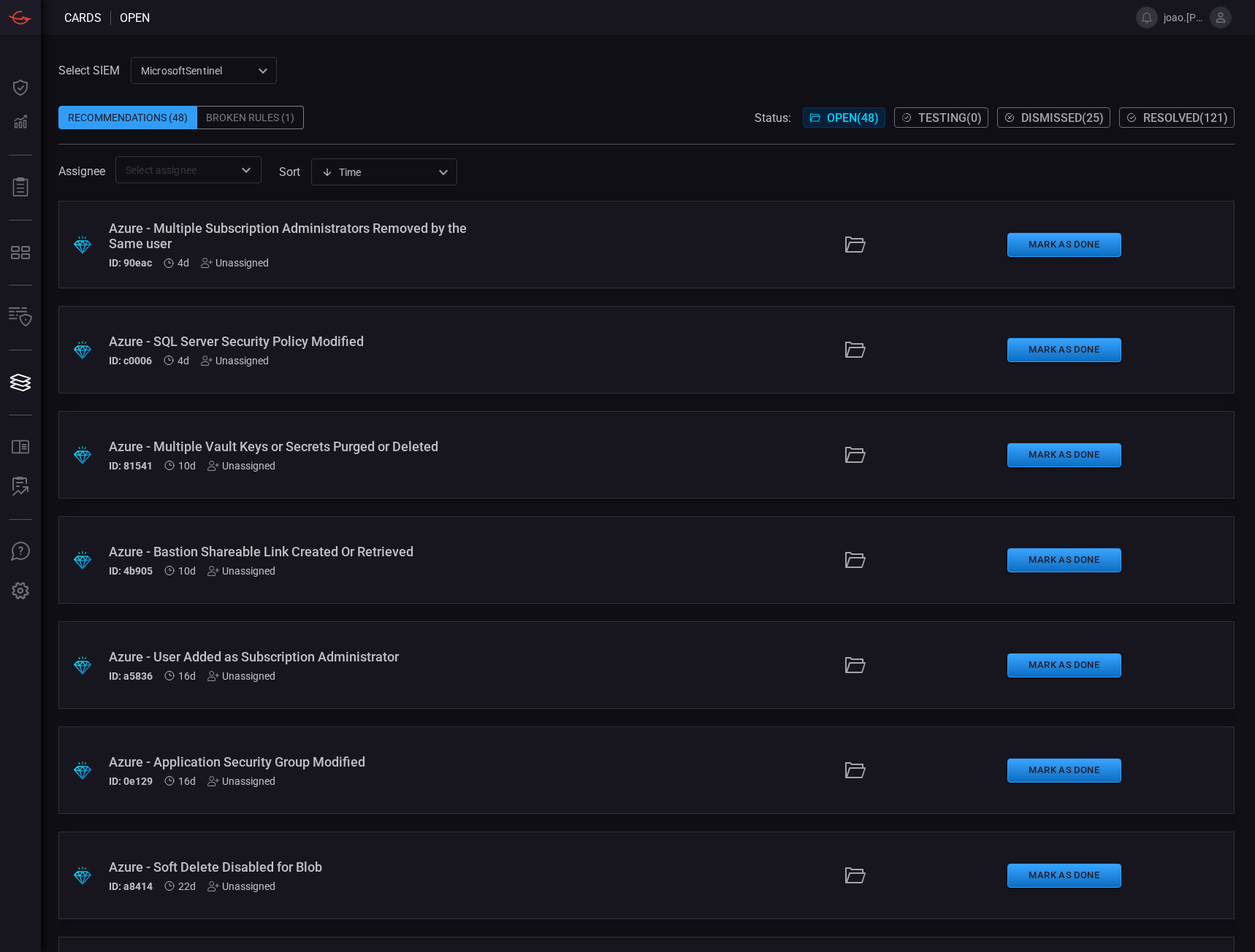
scroll to position [1888, 0]
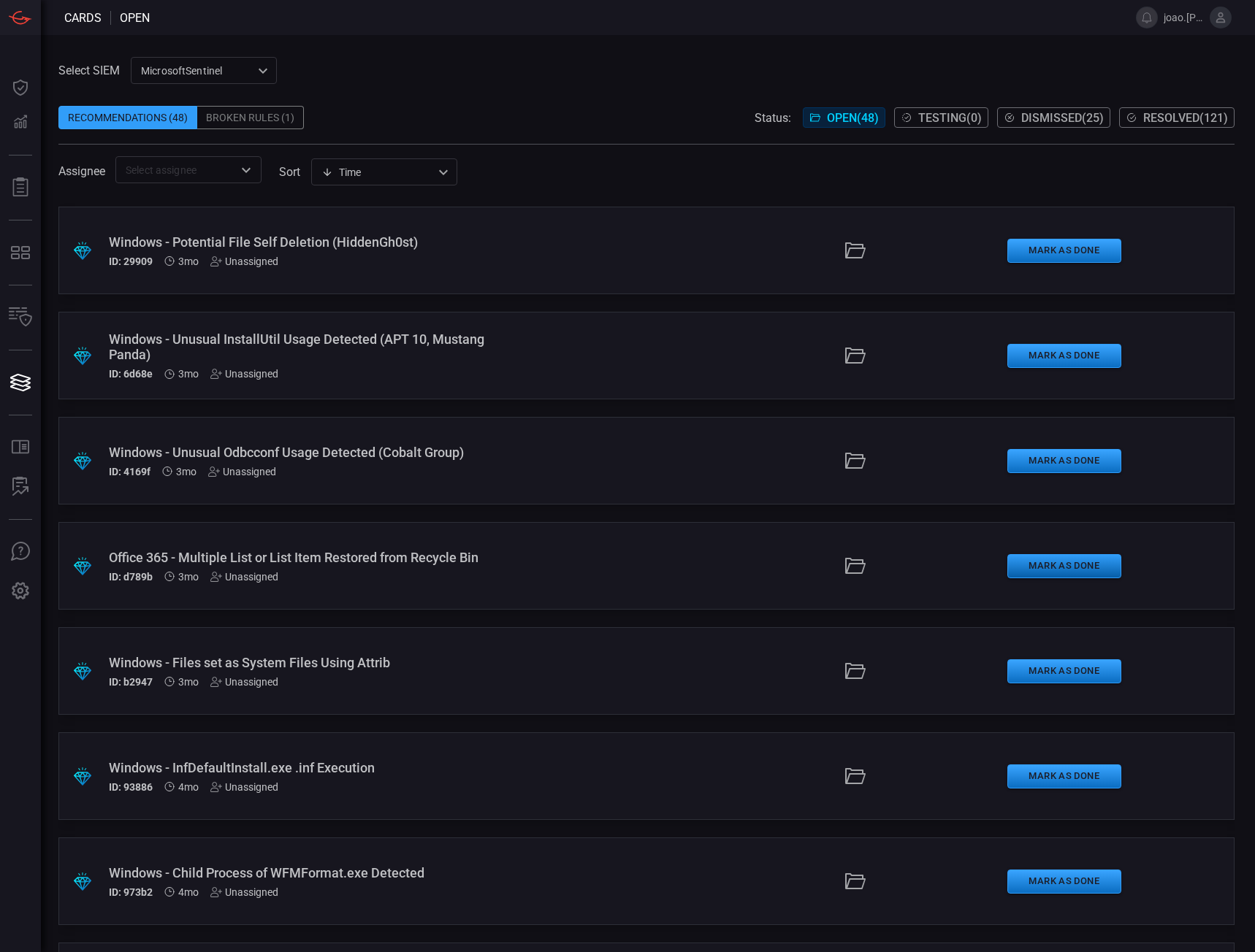
click at [1038, 561] on button "Mark as Done" at bounding box center [1064, 566] width 114 height 24
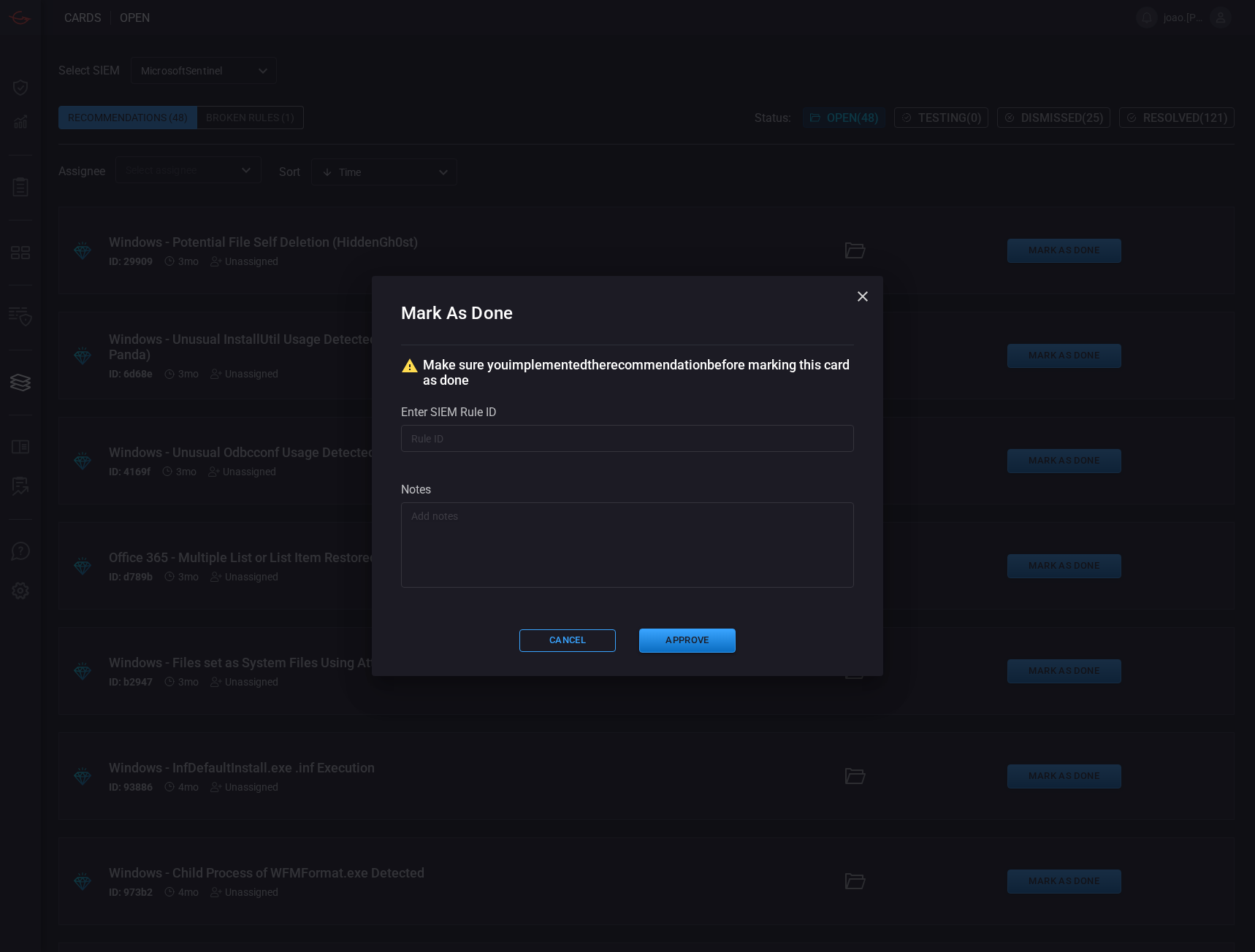
click at [426, 443] on input "text" at bounding box center [627, 439] width 453 height 27
type input "a792bfcc-802e-49f5-93d3-2f5abd16207a"
click at [713, 643] on button "Approve" at bounding box center [687, 641] width 97 height 24
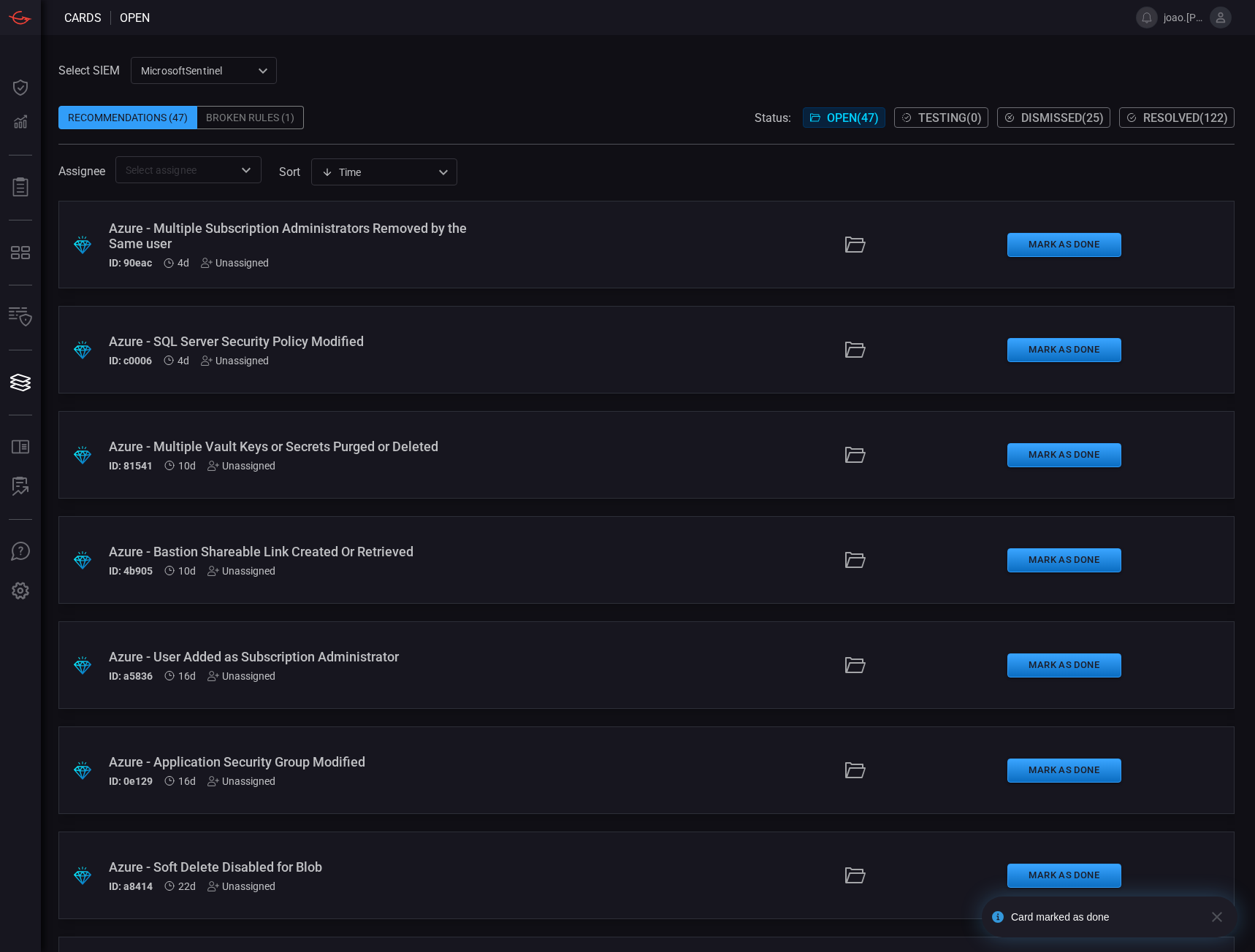
scroll to position [730, 0]
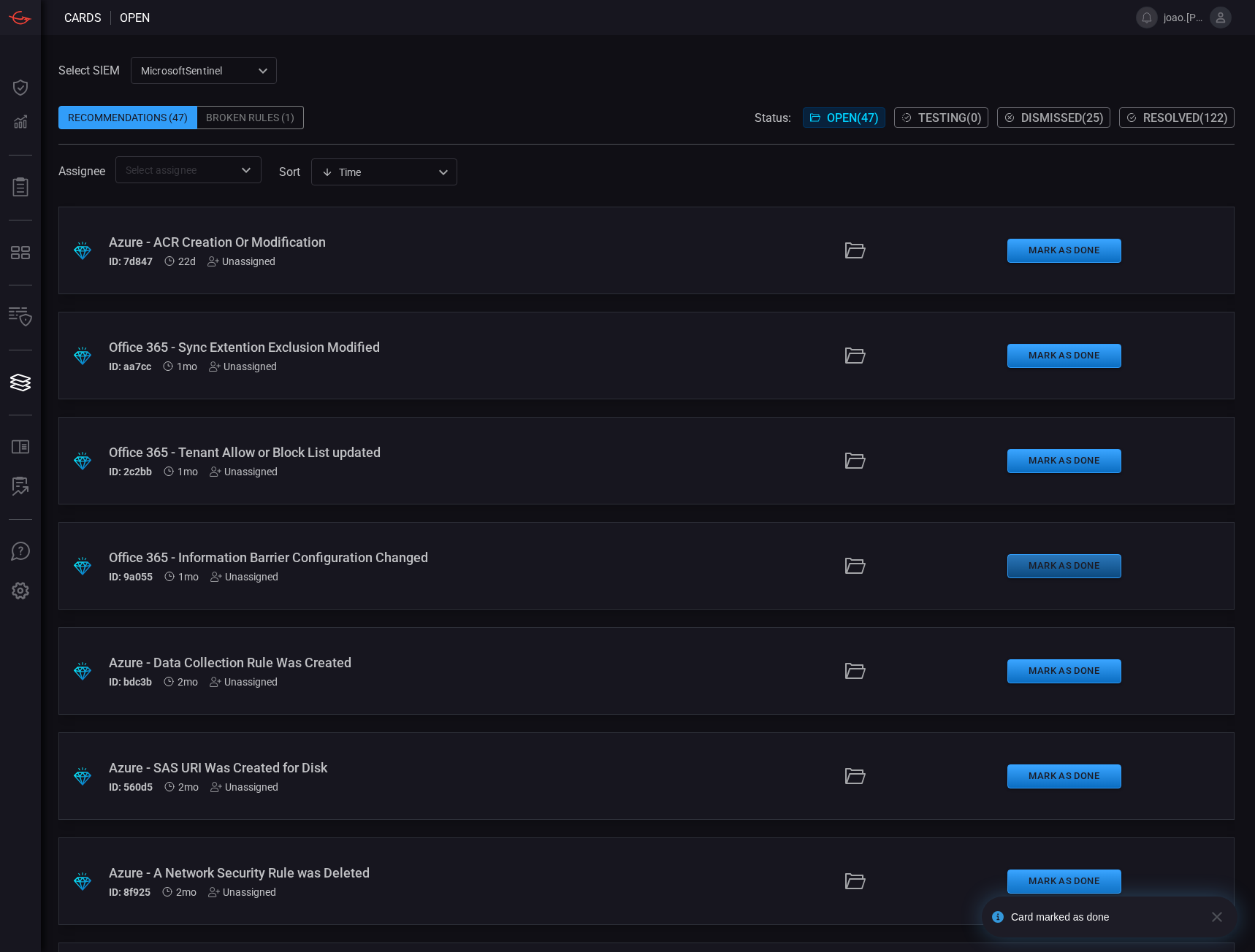
click at [1064, 565] on button "Mark as Done" at bounding box center [1064, 566] width 114 height 24
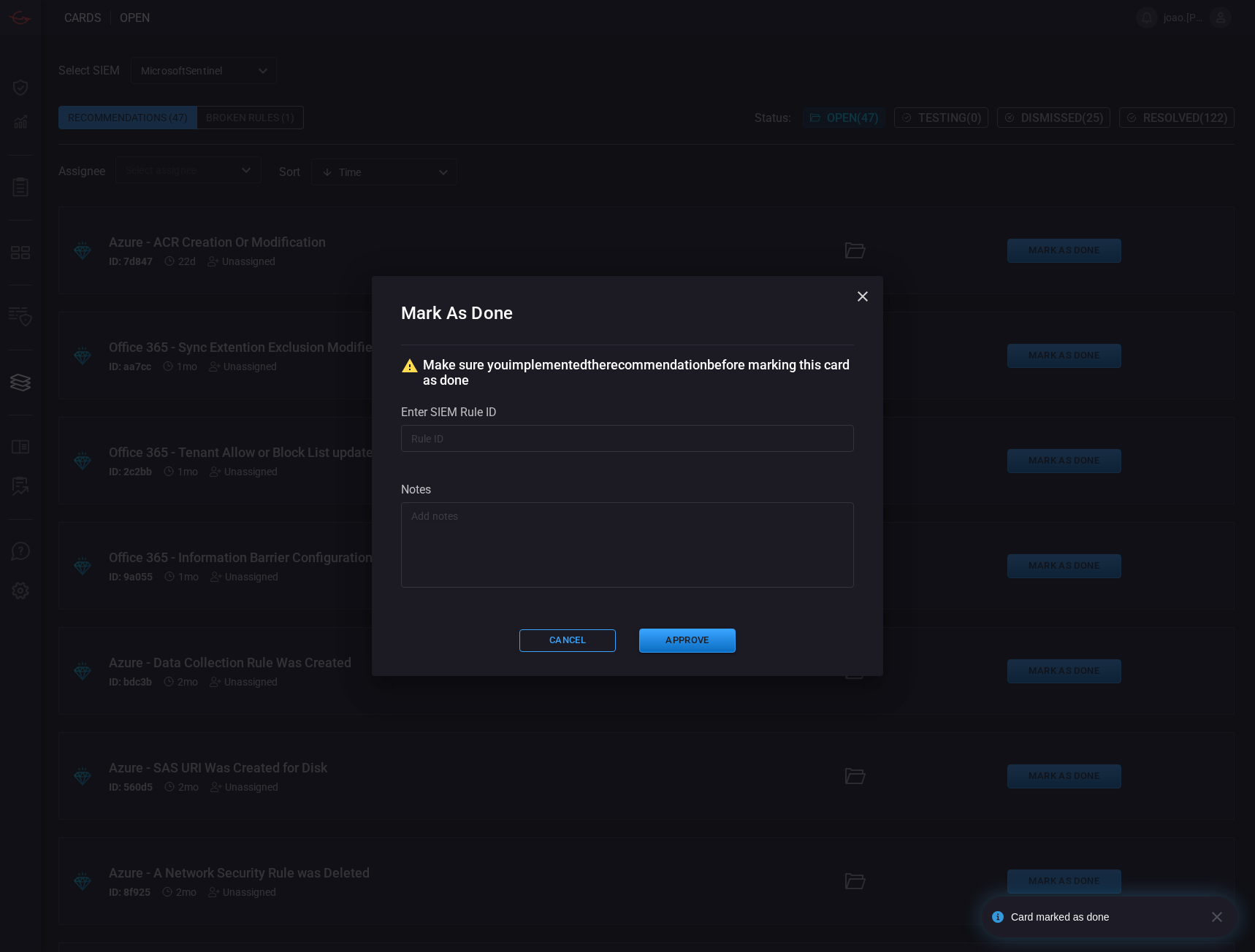
click at [474, 441] on input "text" at bounding box center [627, 439] width 453 height 27
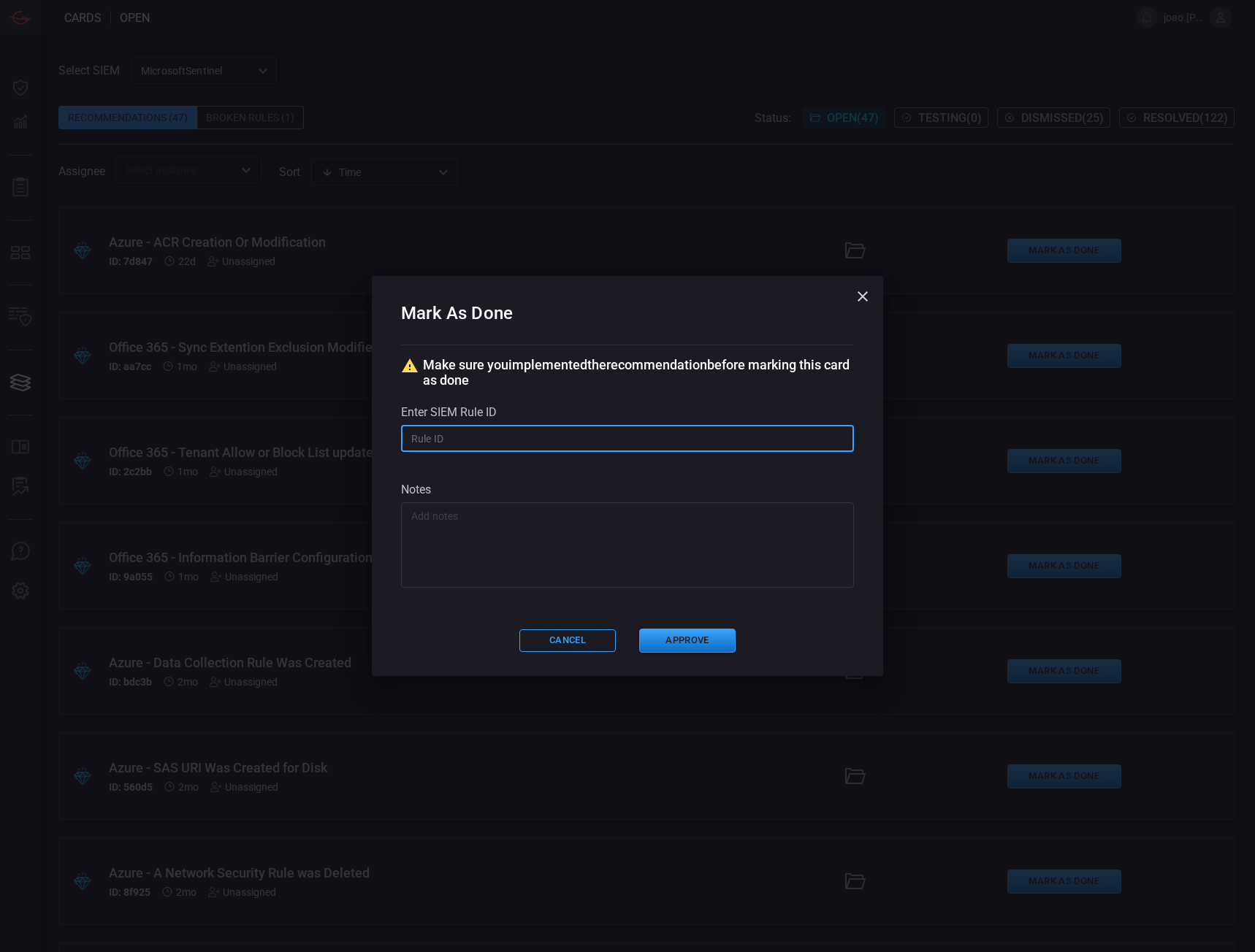
type input "a792bfcc-802e-49f5-93d3-2f5abd16207a"
click at [692, 638] on button "Approve" at bounding box center [687, 641] width 97 height 24
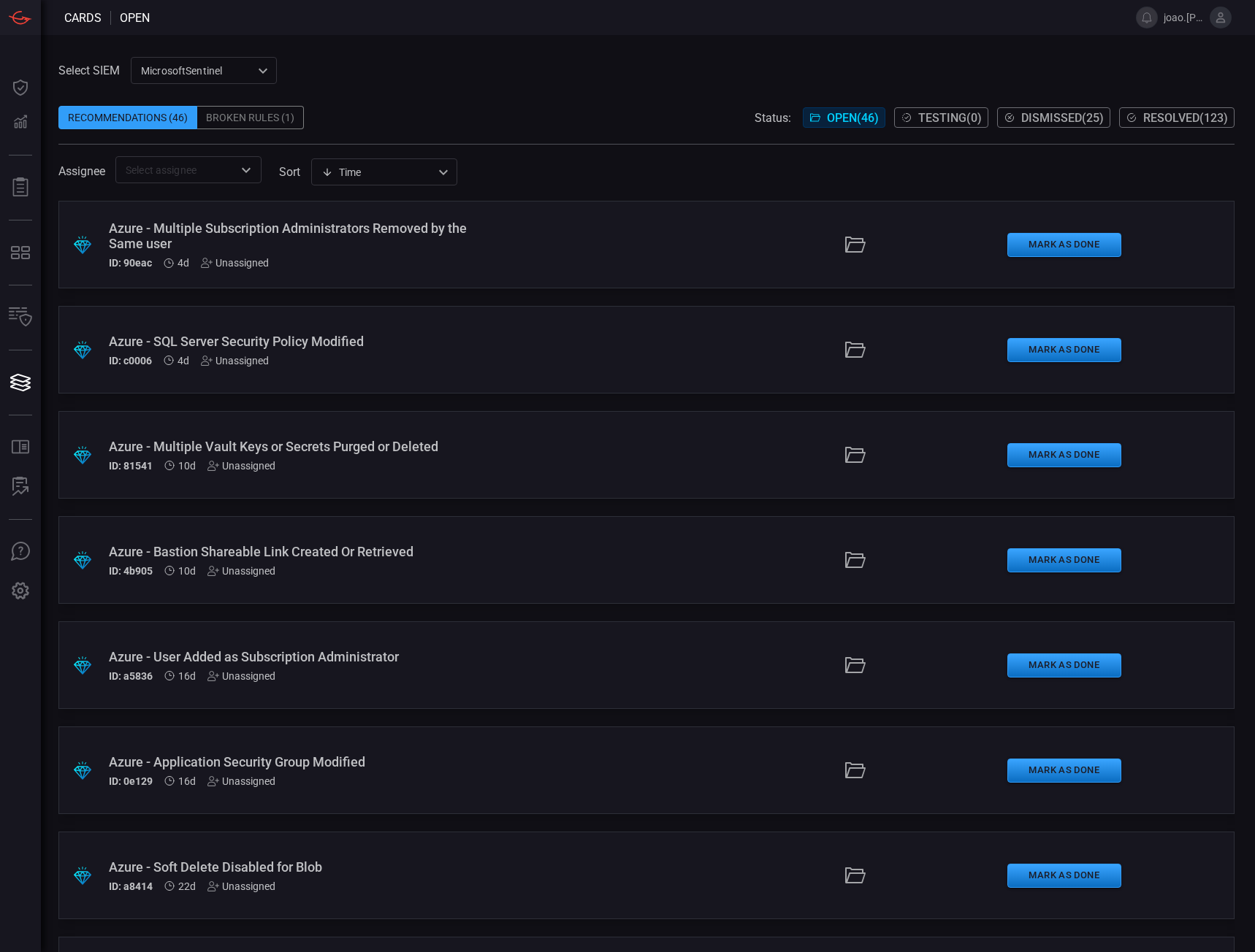
scroll to position [1256, 0]
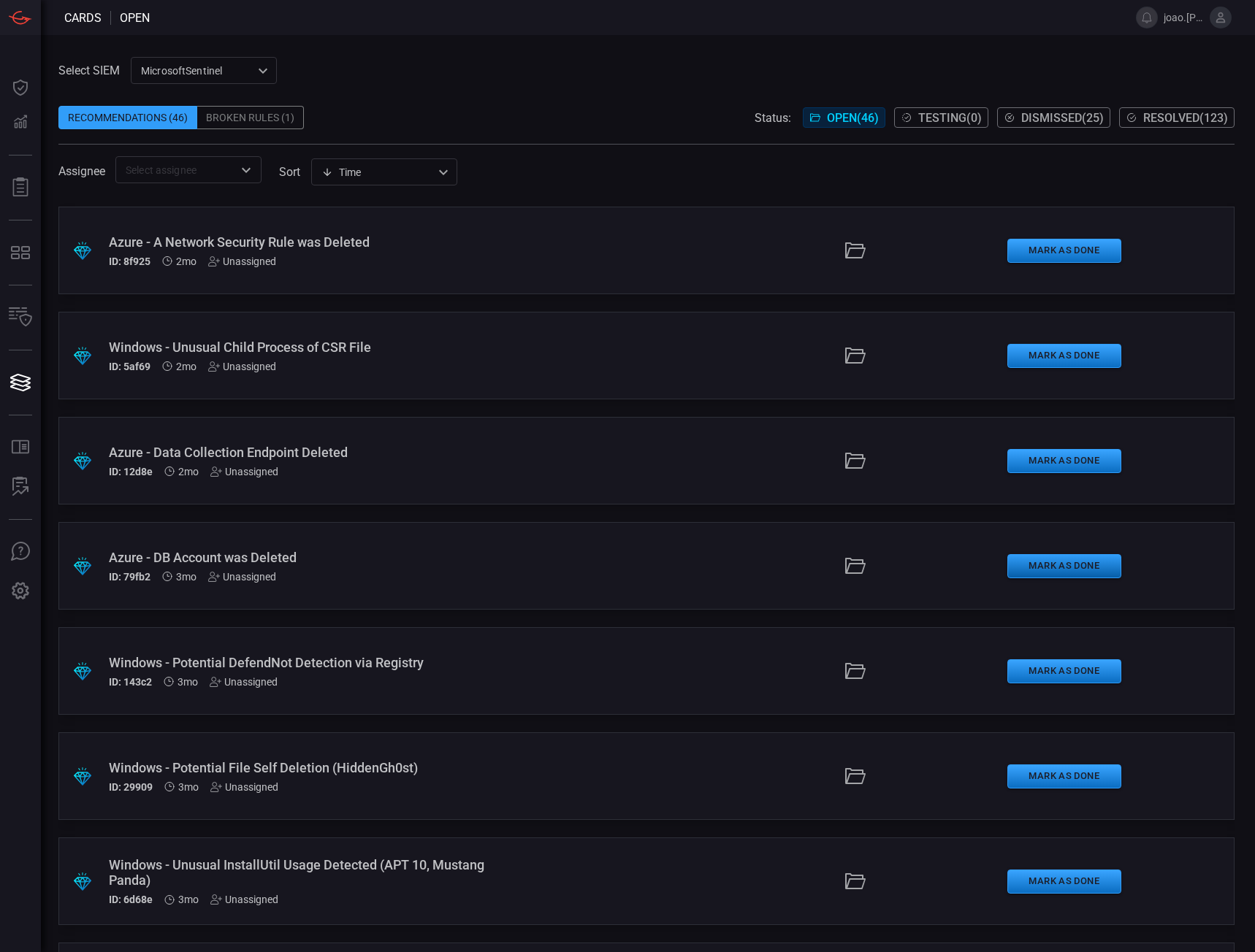
click at [1051, 564] on button "Mark as Done" at bounding box center [1064, 566] width 114 height 24
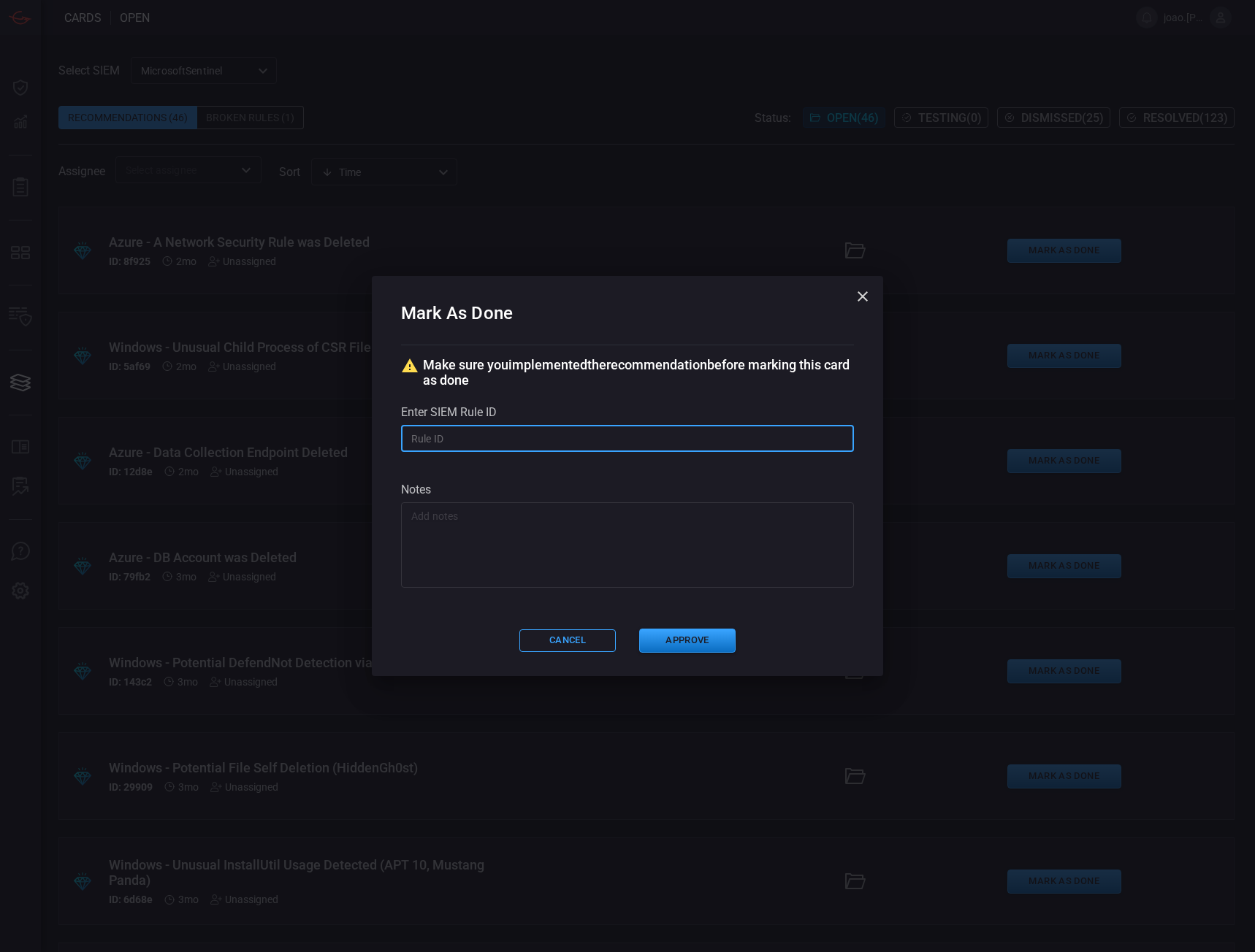
click at [632, 439] on input "text" at bounding box center [627, 439] width 453 height 27
type input "ecd7f29c-e788-4118-bdaa-67a86c504f6f"
click at [706, 643] on button "Approve" at bounding box center [687, 641] width 97 height 24
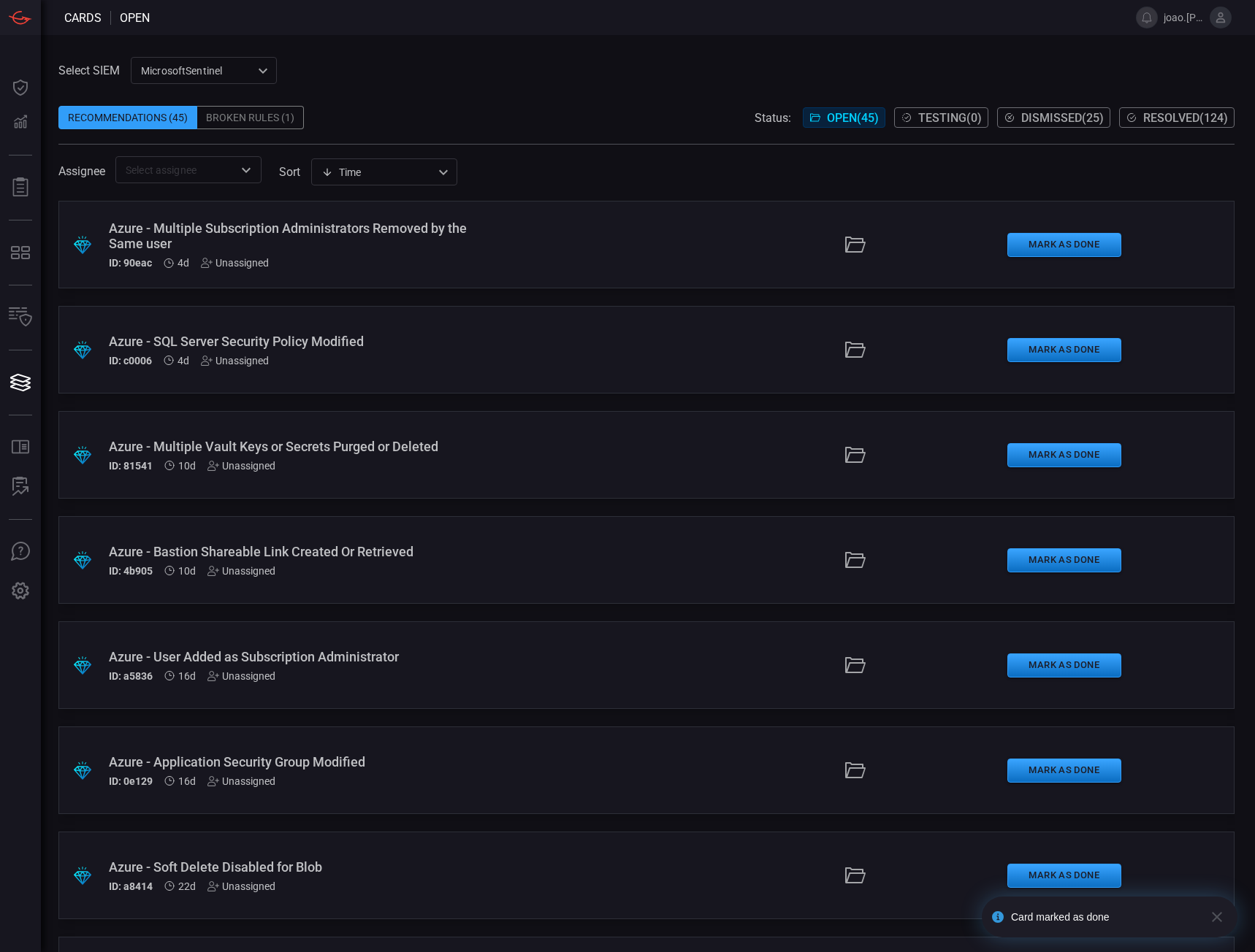
scroll to position [1151, 0]
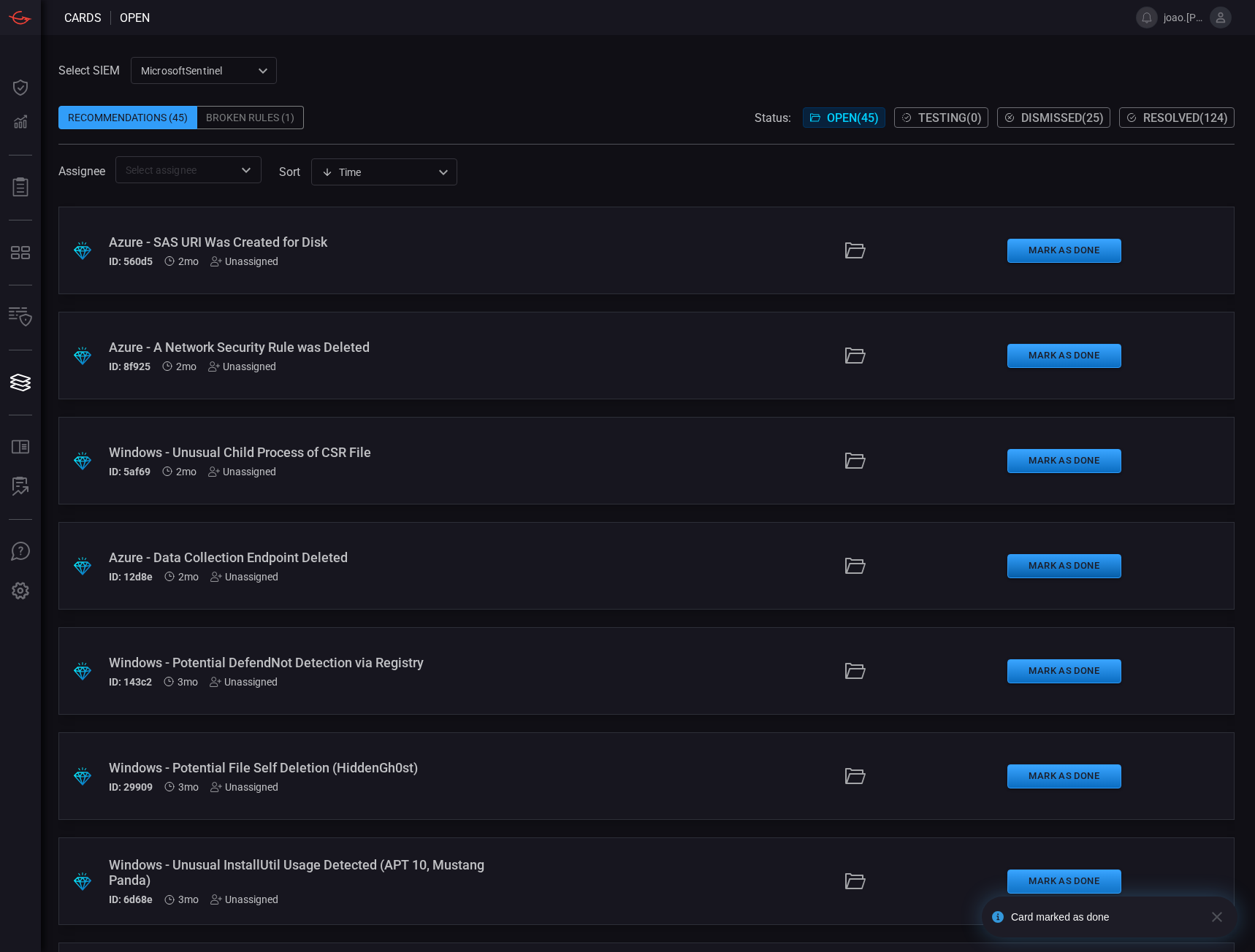
click at [1057, 560] on button "Mark as Done" at bounding box center [1064, 566] width 114 height 24
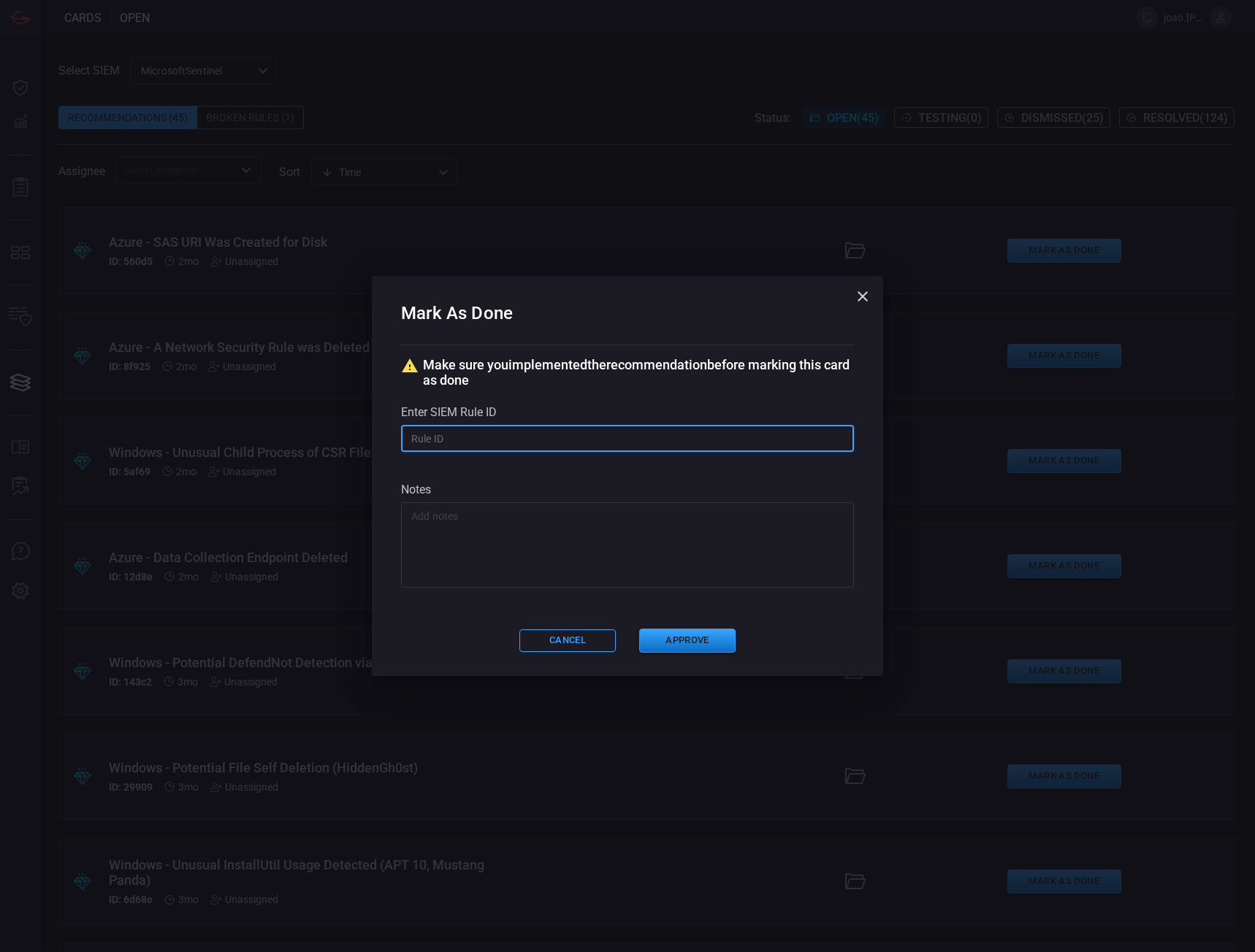
click at [569, 441] on input "text" at bounding box center [627, 439] width 453 height 27
type input "ecd7f29c-e788-4118-bdaa-67a86c504f6f"
click at [682, 638] on button "Approve" at bounding box center [687, 641] width 97 height 24
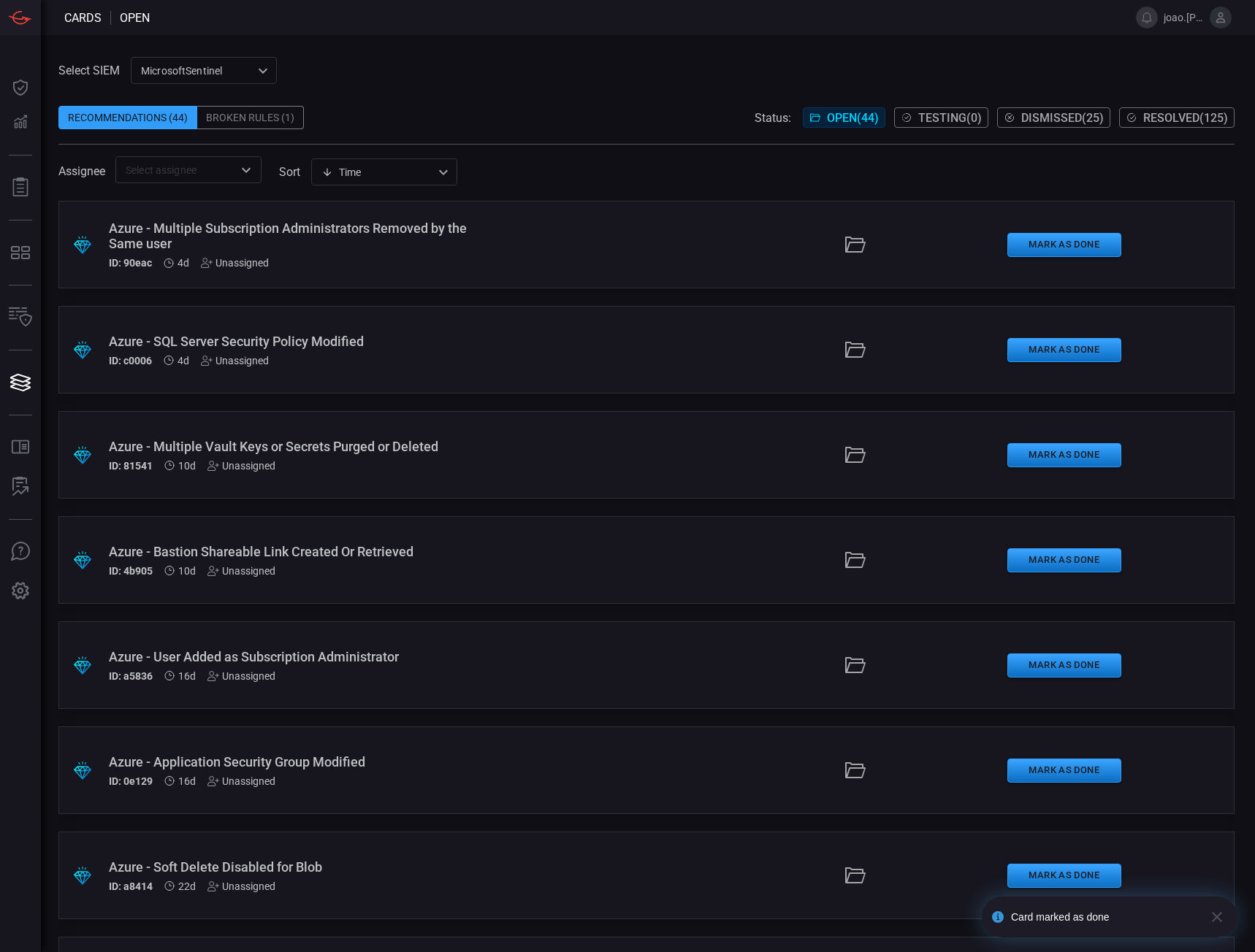
scroll to position [941, 0]
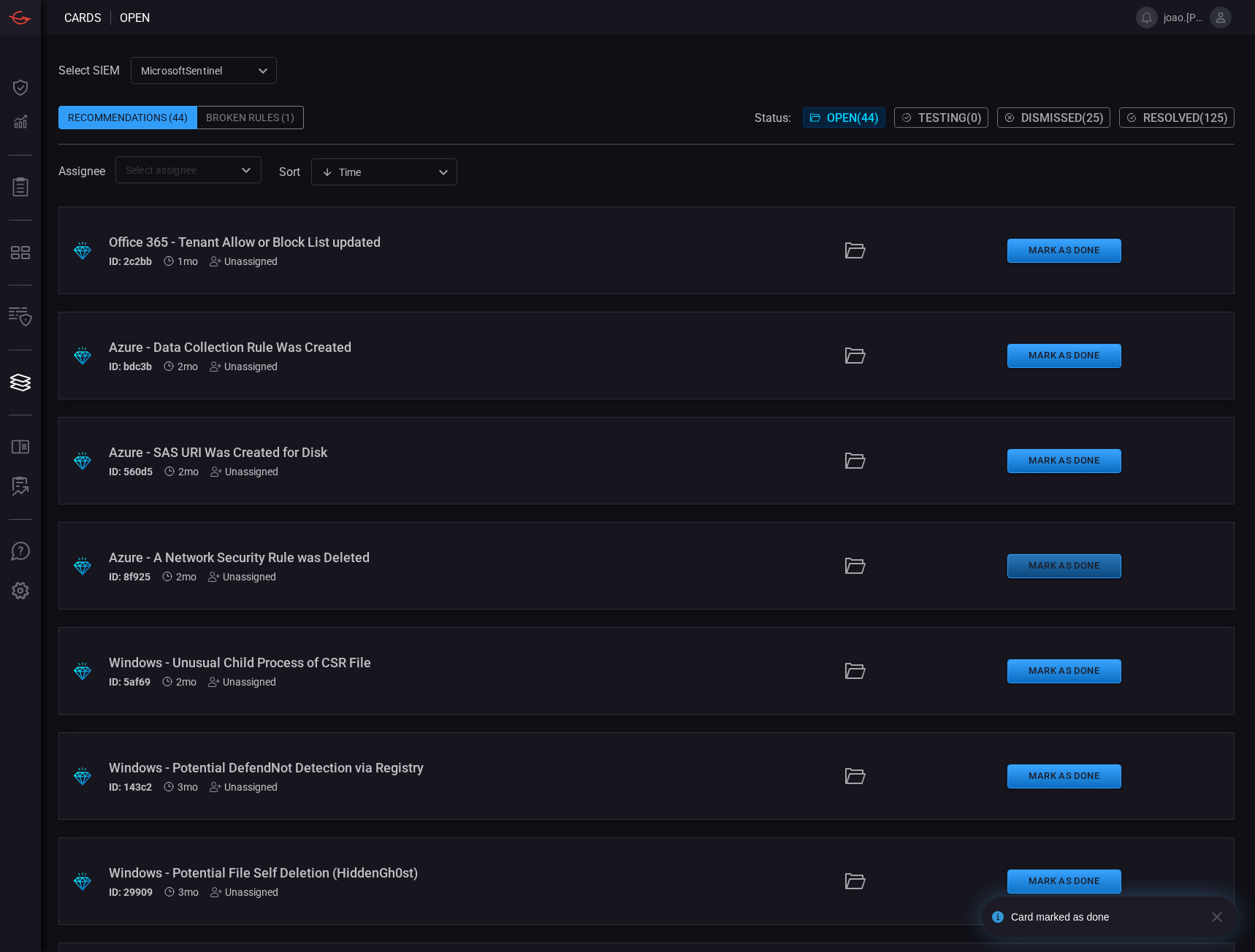
click at [1037, 561] on button "Mark as Done" at bounding box center [1064, 566] width 114 height 24
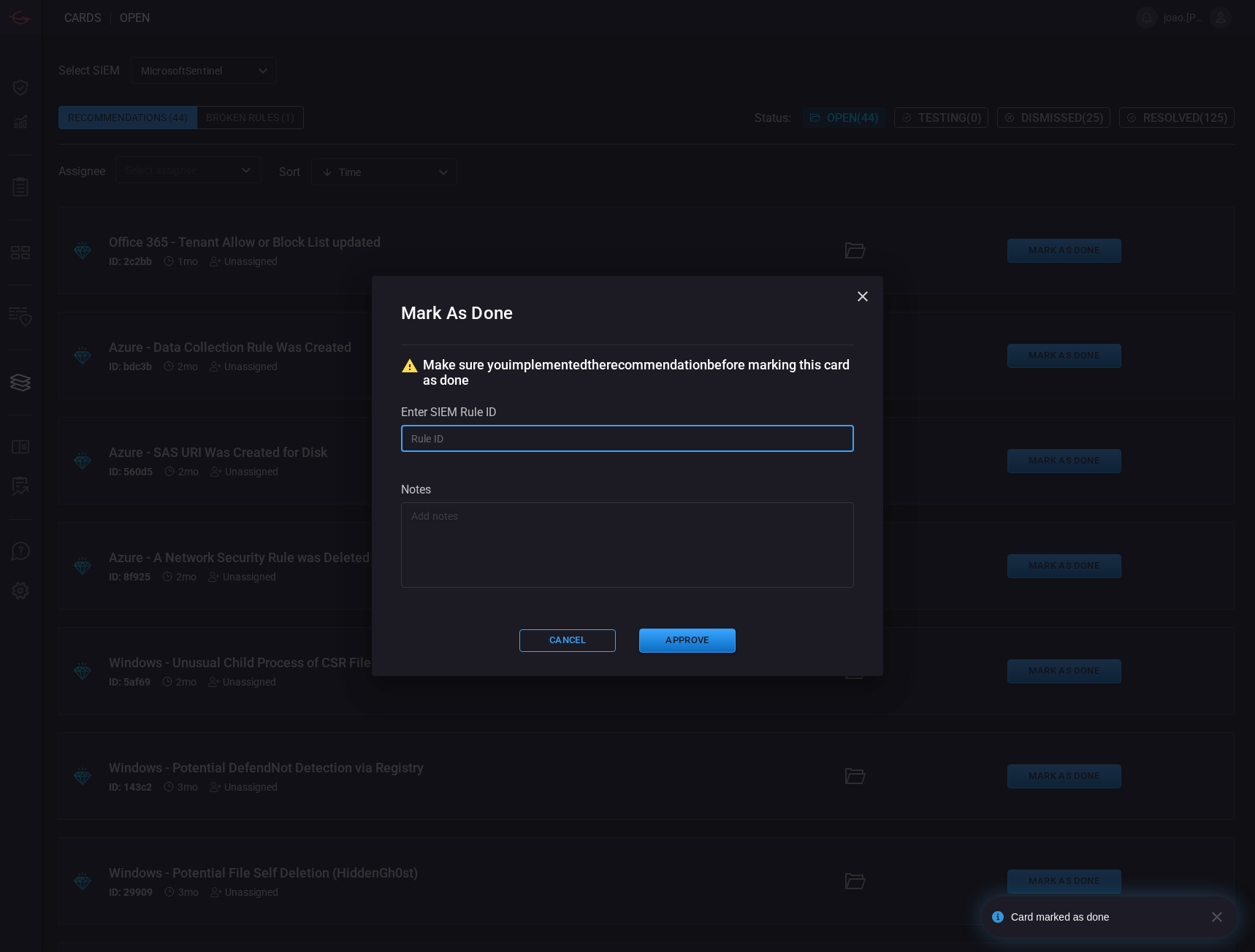
click at [494, 438] on input "text" at bounding box center [627, 439] width 453 height 27
type input "ecd7f29c-e788-4118-bdaa-67a86c504f6f"
click at [695, 642] on button "Approve" at bounding box center [687, 641] width 97 height 24
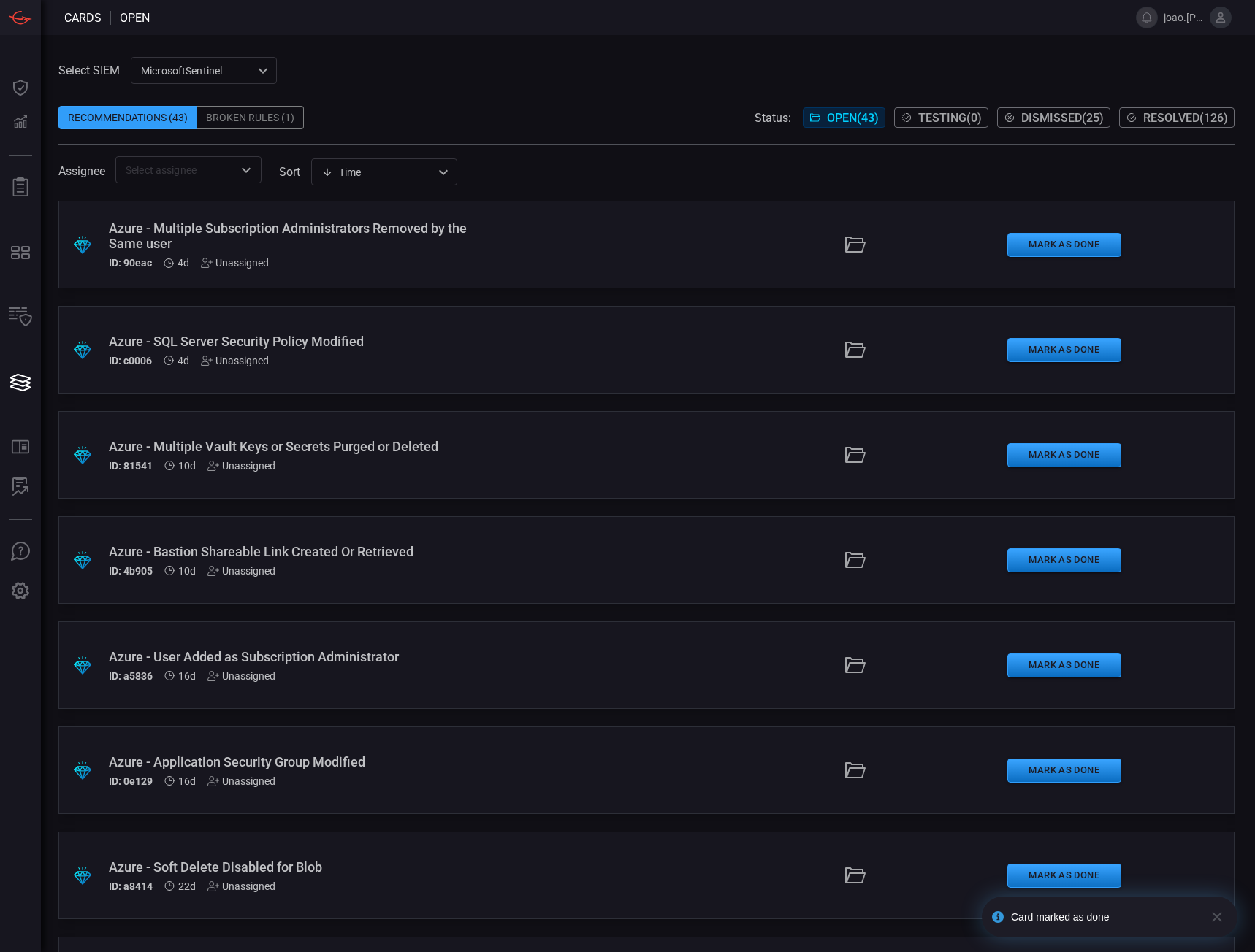
scroll to position [836, 0]
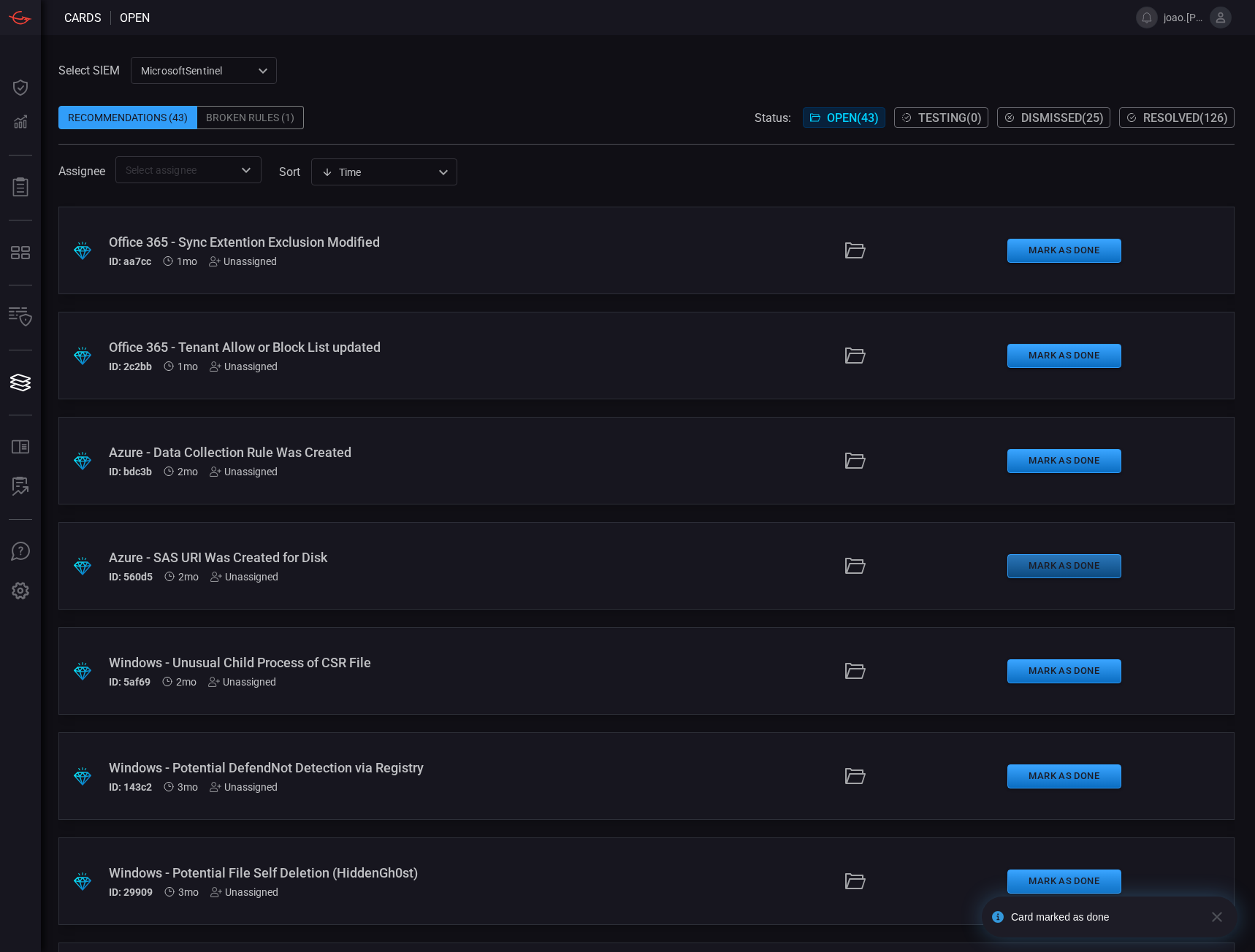
click at [1070, 565] on button "Mark as Done" at bounding box center [1064, 566] width 114 height 24
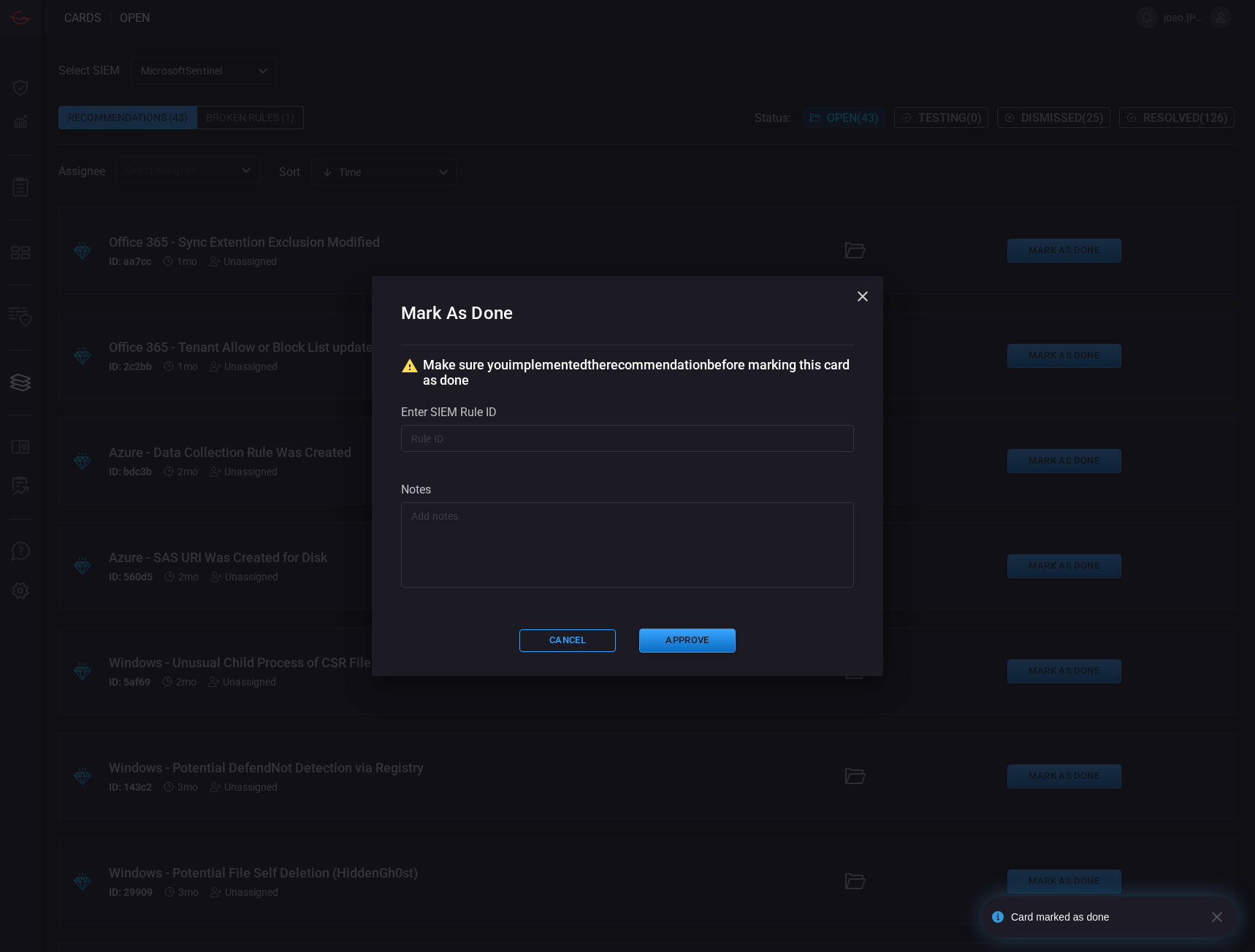
click at [569, 435] on input "text" at bounding box center [627, 439] width 453 height 27
type input "ecd7f29c-e788-4118-bdaa-67a86c504f6f"
click at [669, 636] on button "Approve" at bounding box center [687, 641] width 97 height 24
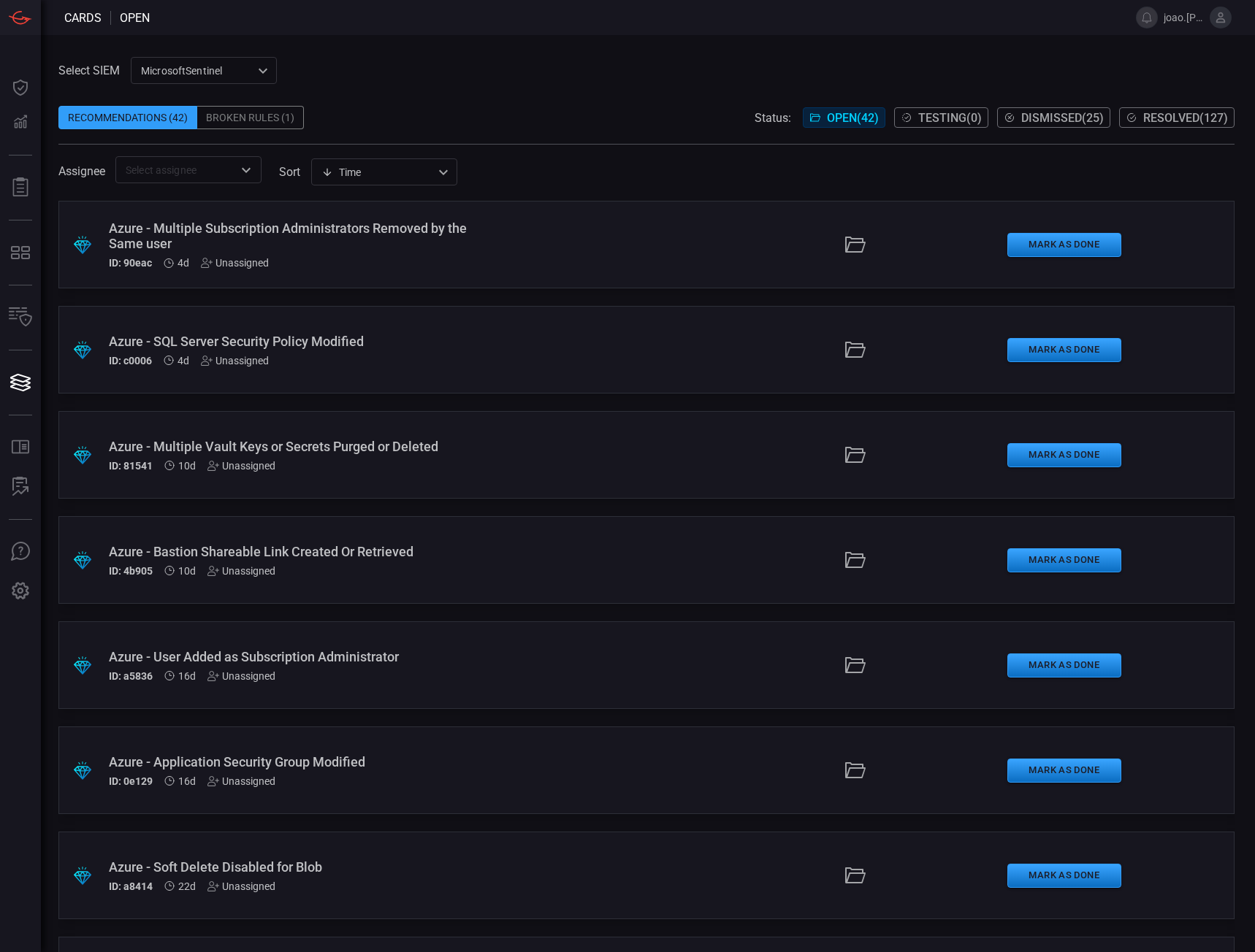
click at [228, 331] on div ".suggested_cards_icon{fill:url(#suggested_cards_icon);} Azure - SQL Server Secu…" at bounding box center [646, 349] width 1176 height 88
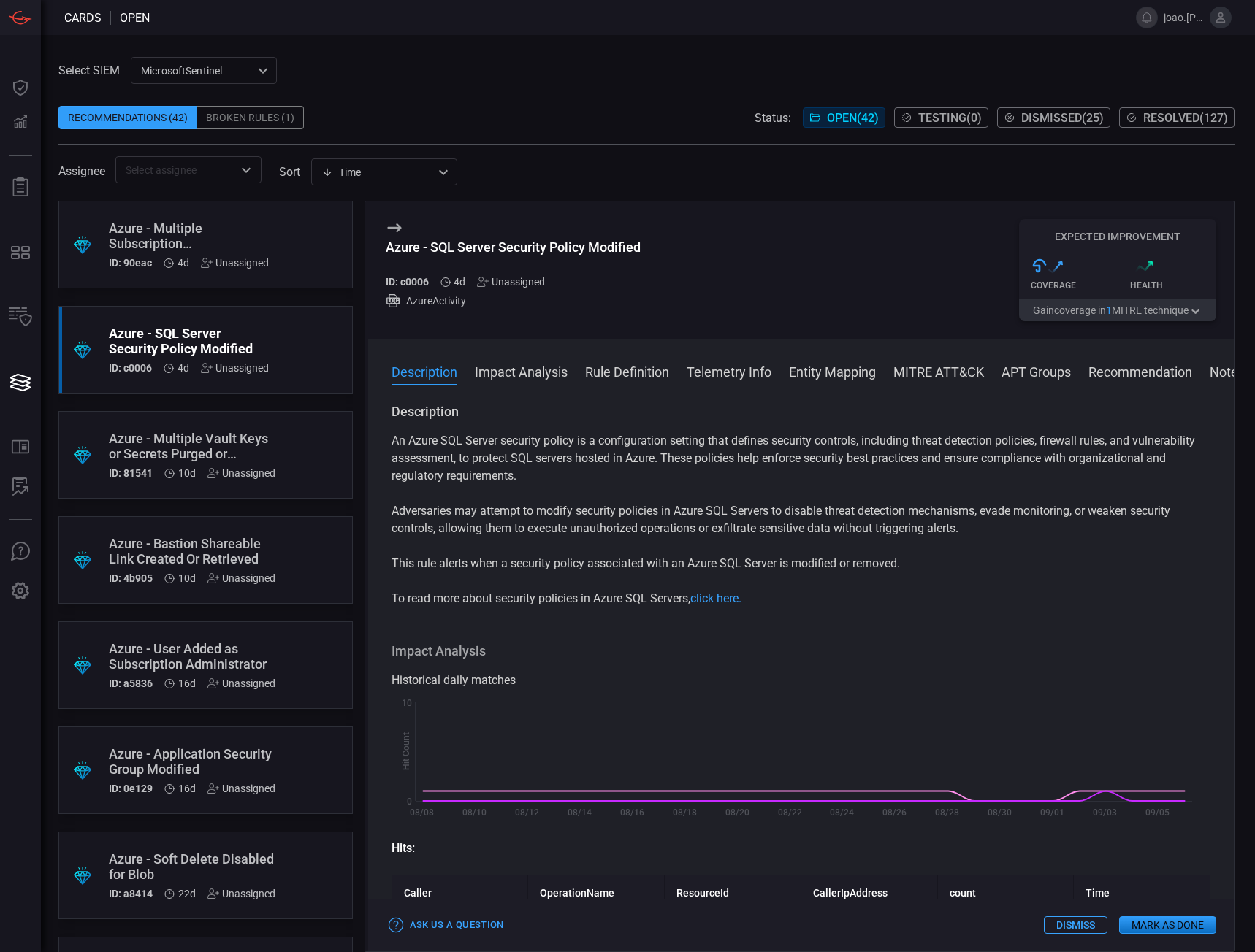
click at [413, 282] on h5 "ID: c0006" at bounding box center [407, 282] width 43 height 12
copy h5 "c0006"
drag, startPoint x: 386, startPoint y: 243, endPoint x: 643, endPoint y: 258, distance: 257.4
click at [643, 258] on div "Azure - SQL Server Security Policy Modified ID: c0006 4d Unassigned AzureActivi…" at bounding box center [801, 270] width 866 height 137
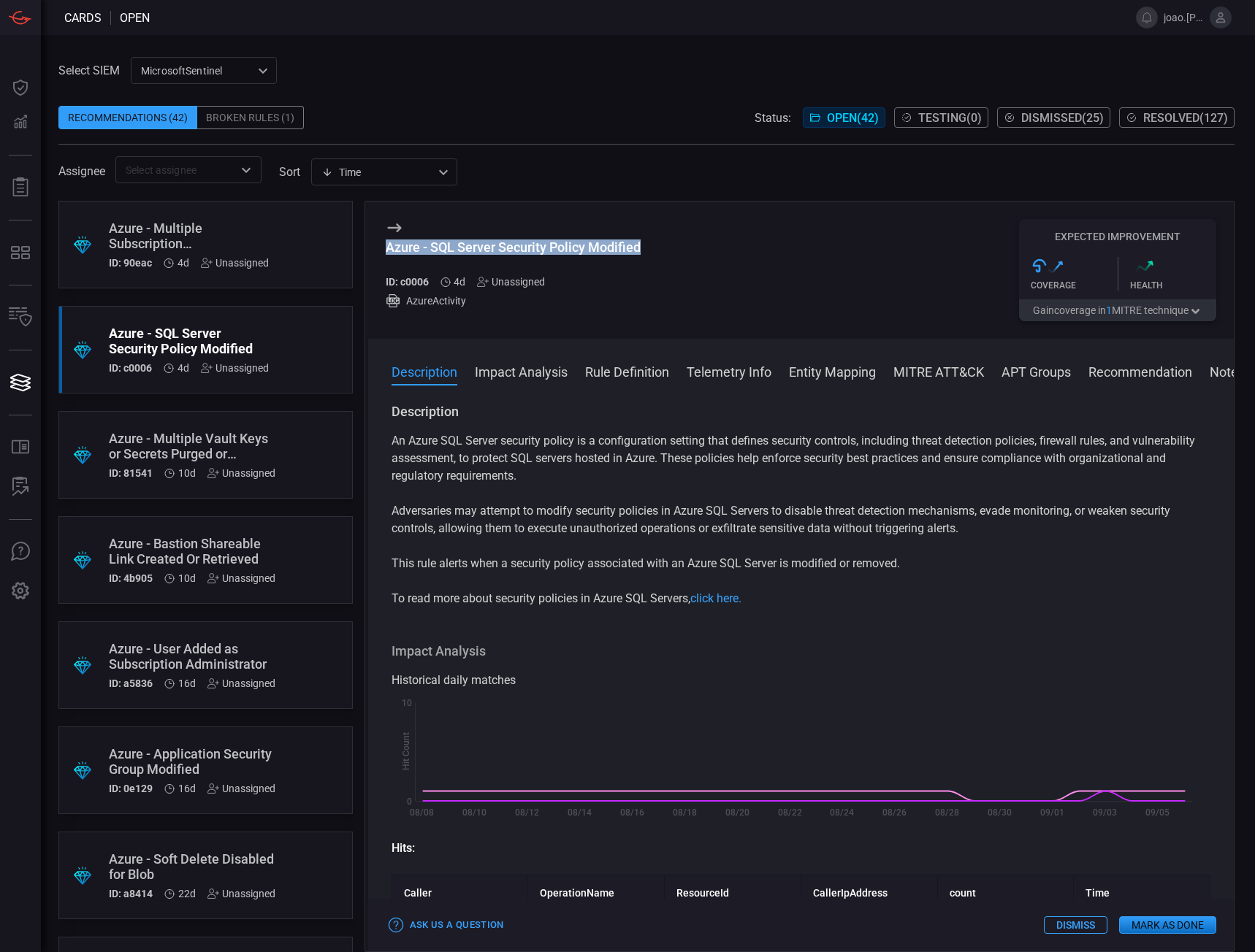
copy div "Azure - SQL Server Security Policy Modified"
click at [657, 374] on button "Rule Definition" at bounding box center [626, 370] width 84 height 17
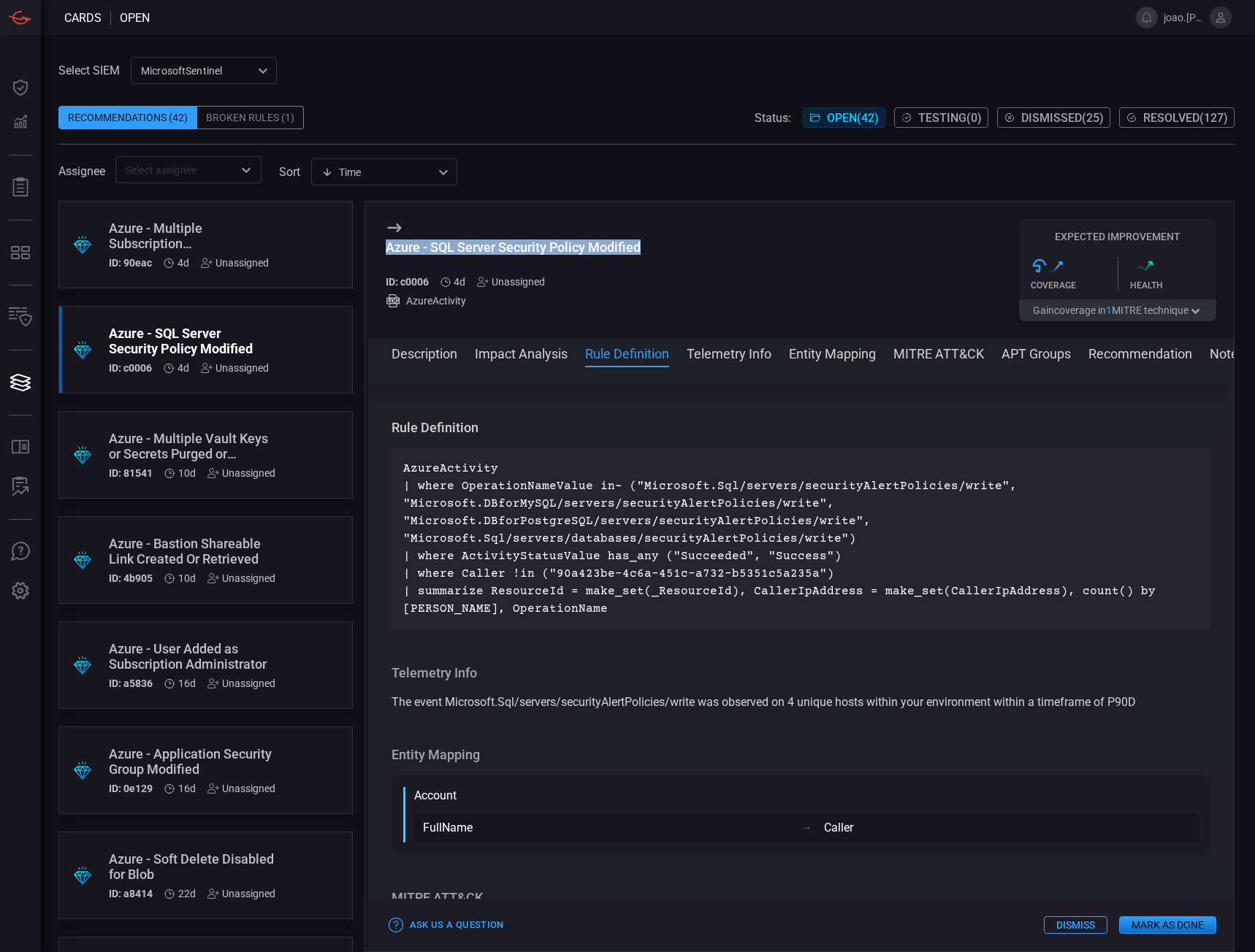
scroll to position [734, 0]
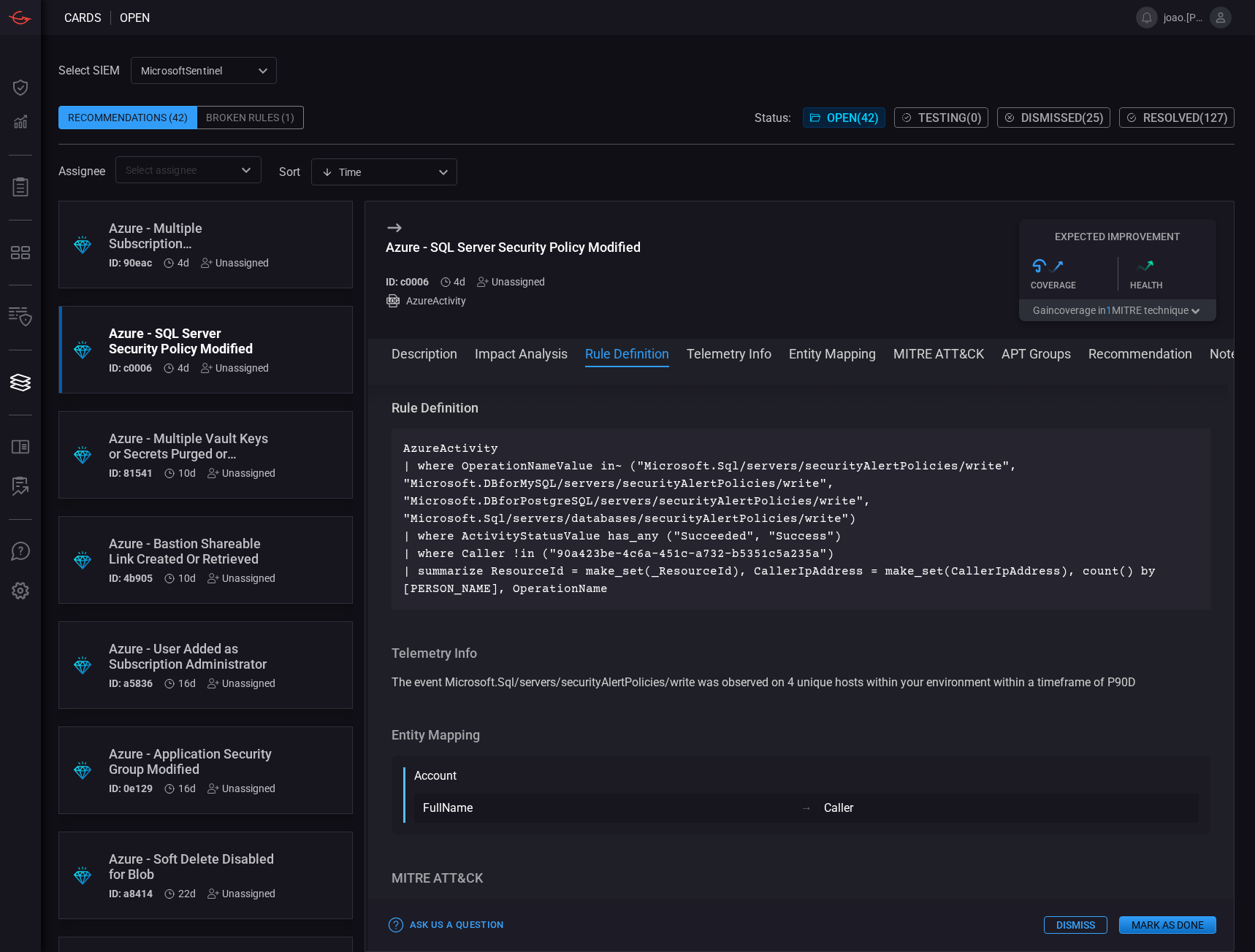
click at [217, 234] on div "Azure - Multiple Subscription Administrators Removed by the Same user" at bounding box center [189, 236] width 160 height 31
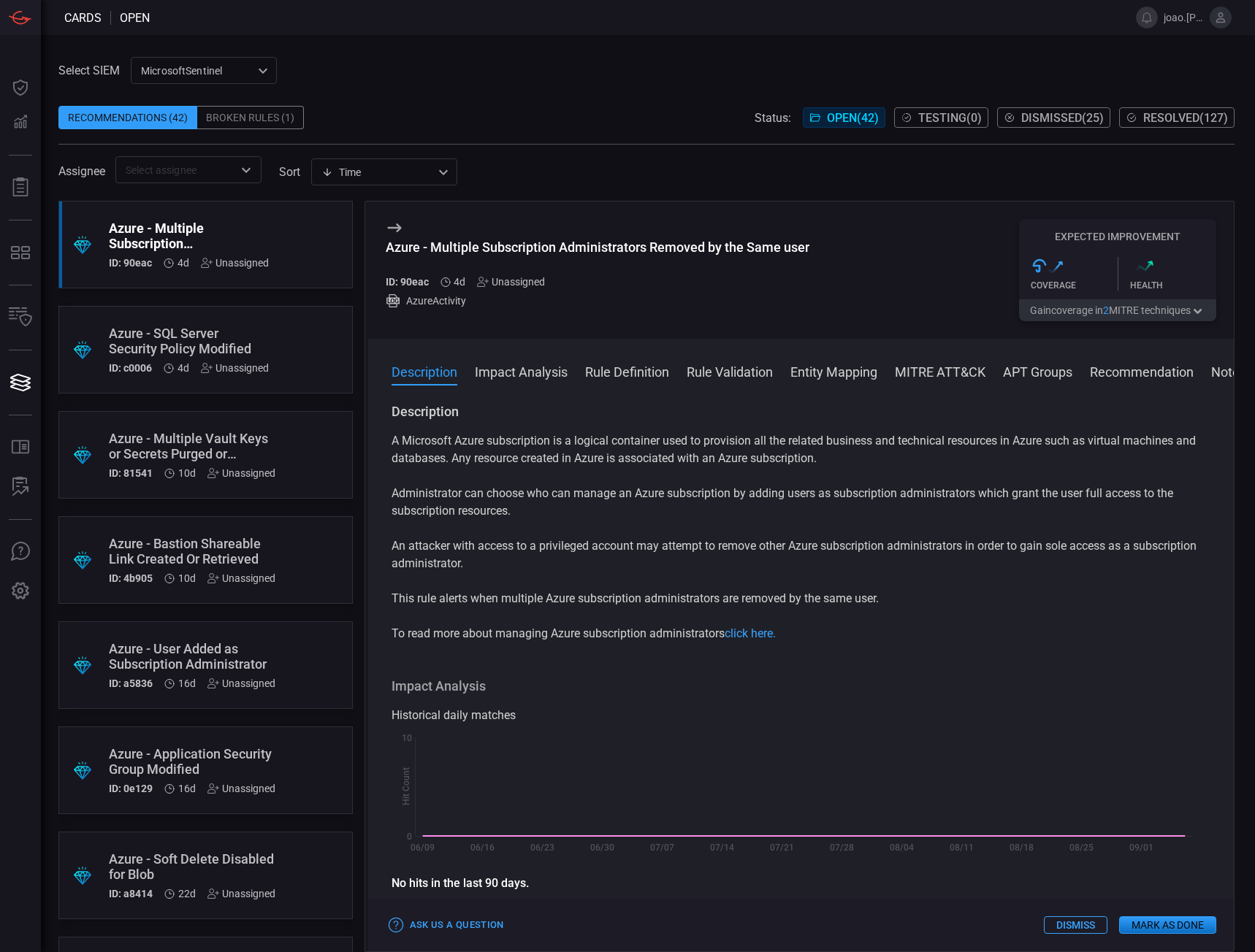
click at [413, 282] on h5 "ID: 90eac" at bounding box center [407, 282] width 43 height 12
copy h5 "90eac"
drag, startPoint x: 819, startPoint y: 248, endPoint x: 386, endPoint y: 248, distance: 433.0
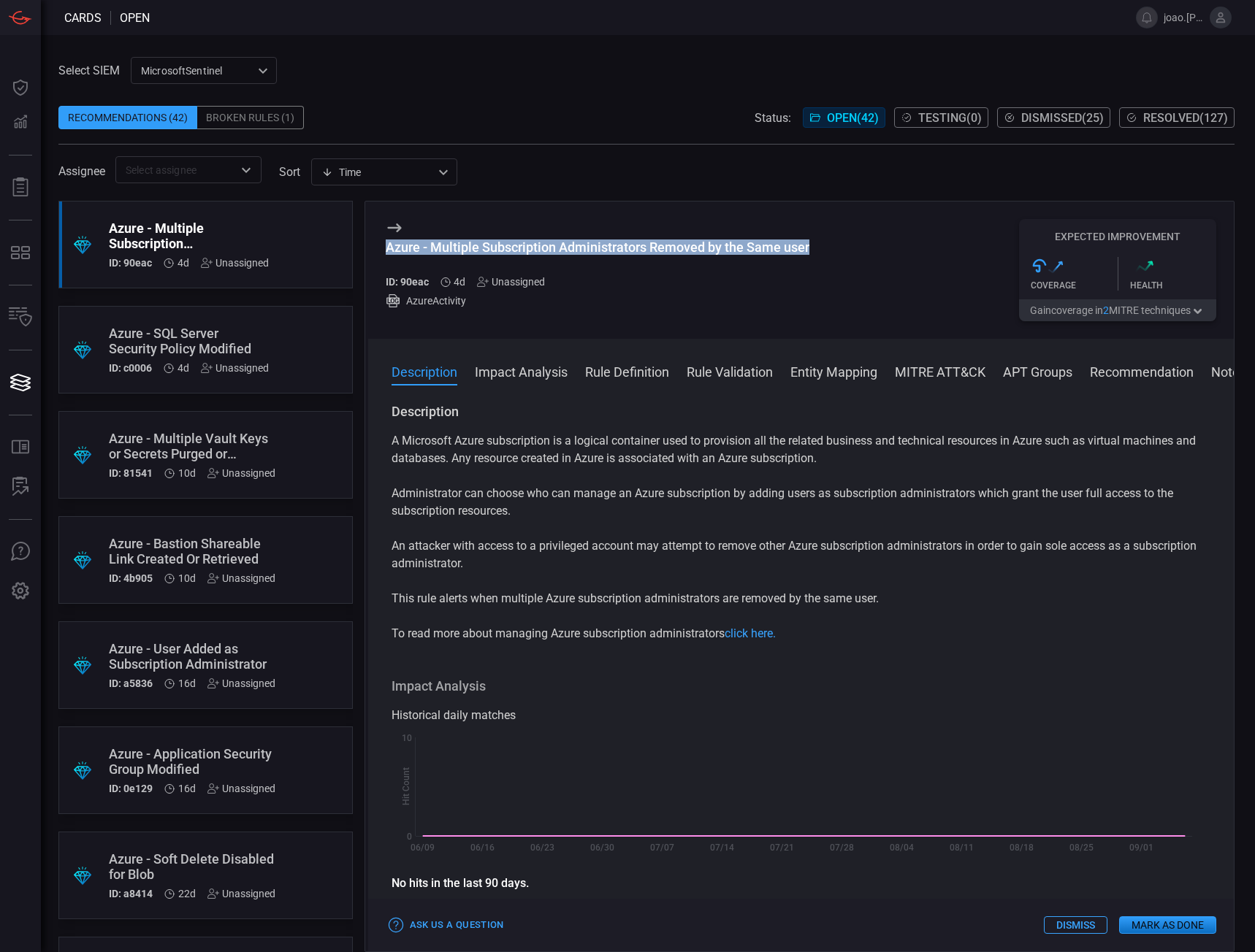
click at [386, 248] on div "Azure - Multiple Subscription Administrators Removed by the Same user ID: 90eac…" at bounding box center [801, 270] width 866 height 137
copy div "Azure - Multiple Subscription Administrators Removed by the Same user"
click at [638, 368] on button "Rule Definition" at bounding box center [626, 370] width 84 height 17
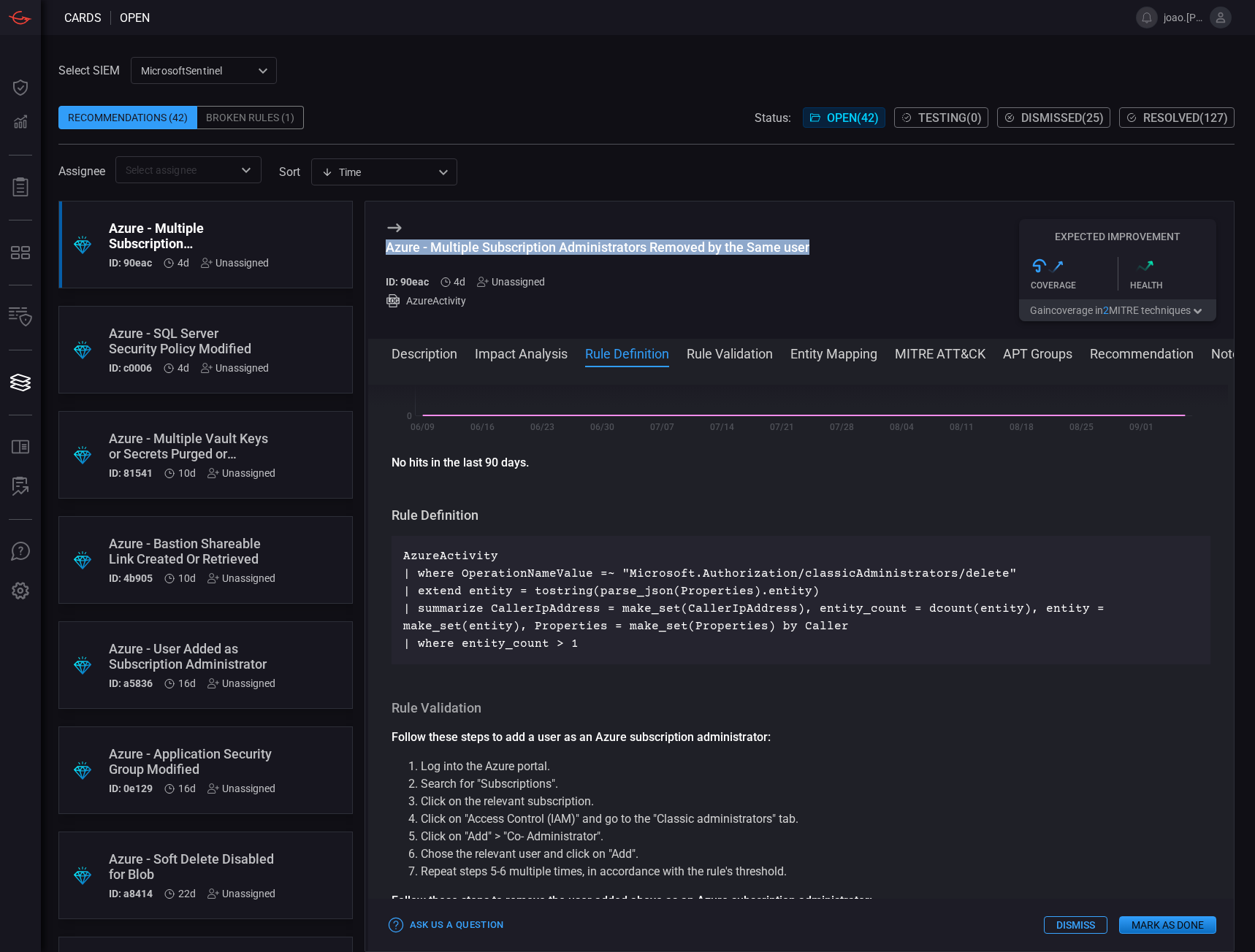
scroll to position [510, 0]
